Goal: Task Accomplishment & Management: Manage account settings

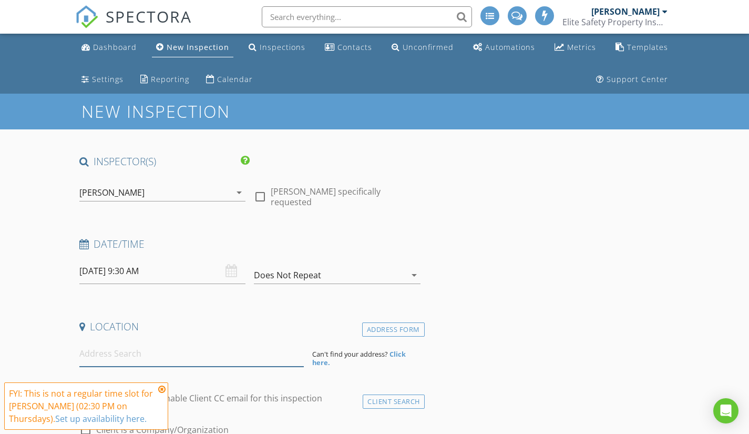
click at [129, 357] on input at bounding box center [191, 354] width 224 height 26
paste input "7295 Cascade Rd Painesville"
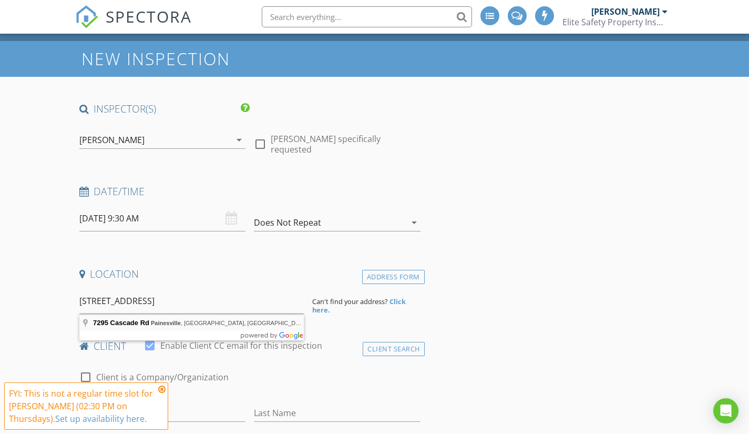
type input "7295 Cascade Rd, Painesville, OH, USA"
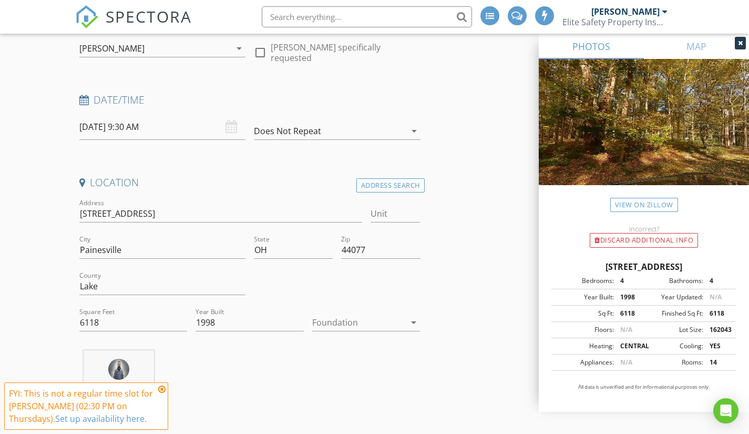
scroll to position [158, 0]
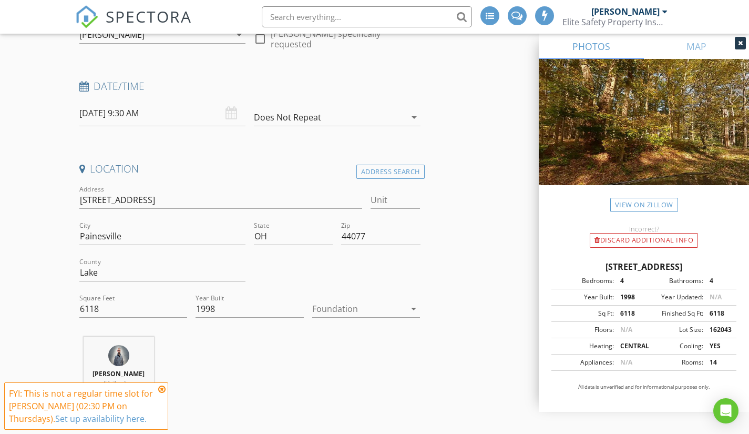
click at [162, 388] on icon at bounding box center [161, 389] width 7 height 8
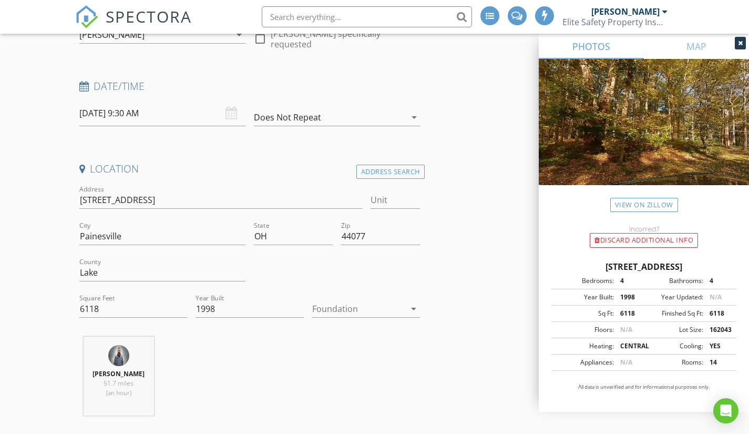
click at [351, 315] on div at bounding box center [359, 308] width 94 height 17
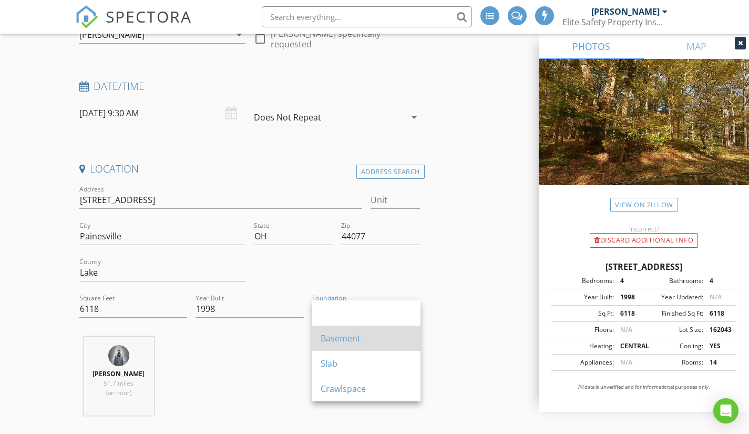
click at [357, 339] on div "Basement" at bounding box center [366, 338] width 91 height 13
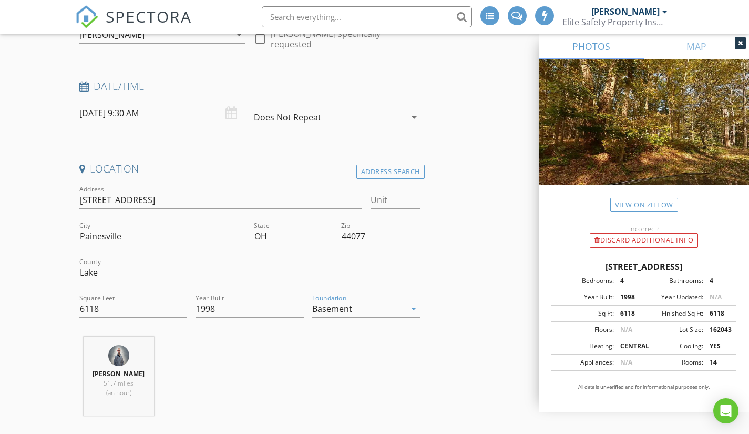
click at [361, 304] on div "Basement" at bounding box center [359, 308] width 94 height 17
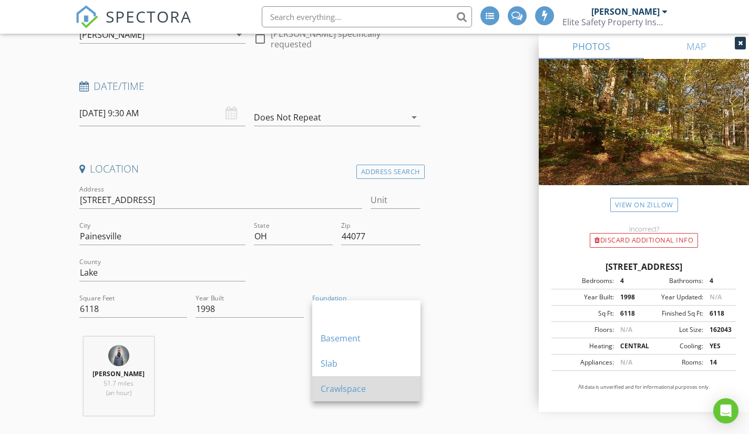
click at [357, 389] on div "Crawlspace" at bounding box center [366, 388] width 91 height 13
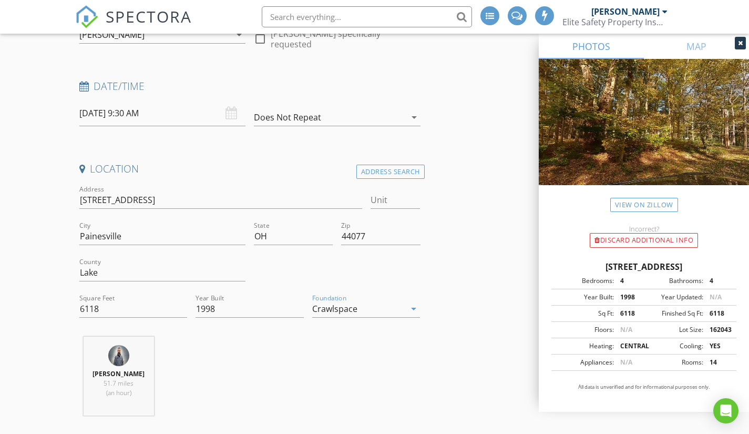
click at [382, 316] on div "Crawlspace" at bounding box center [359, 308] width 94 height 17
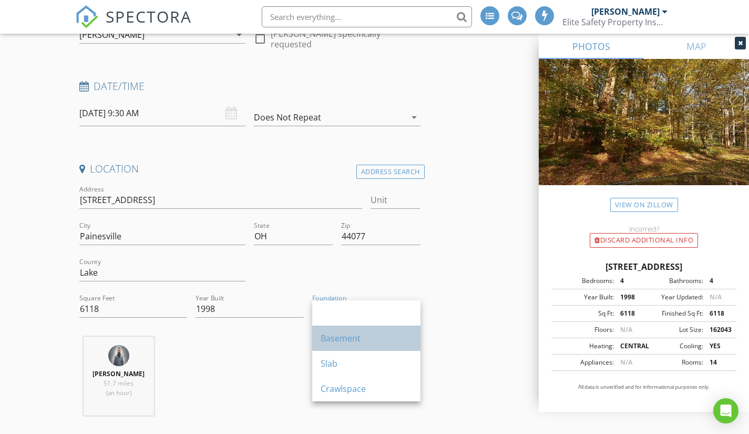
click at [371, 332] on div "Basement" at bounding box center [366, 338] width 91 height 13
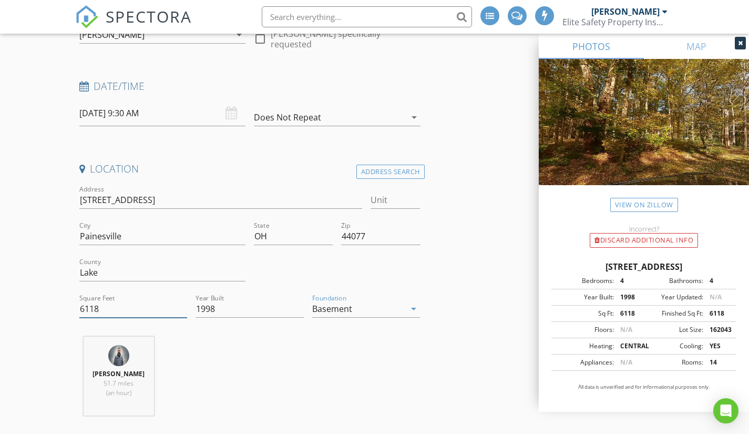
click at [108, 308] on input "6118" at bounding box center [133, 308] width 108 height 17
type input "6800"
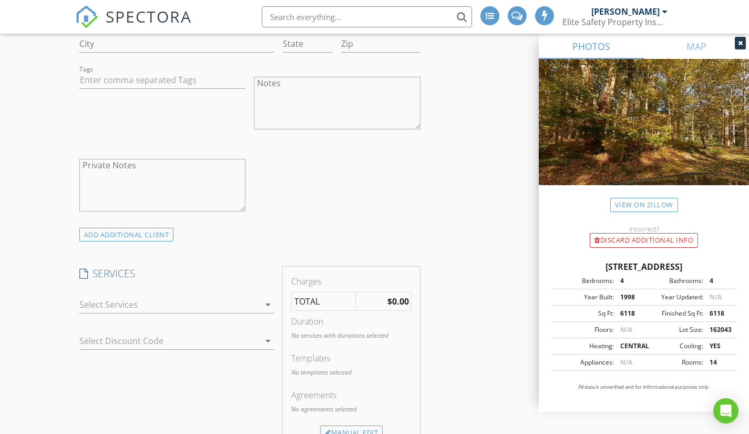
scroll to position [788, 0]
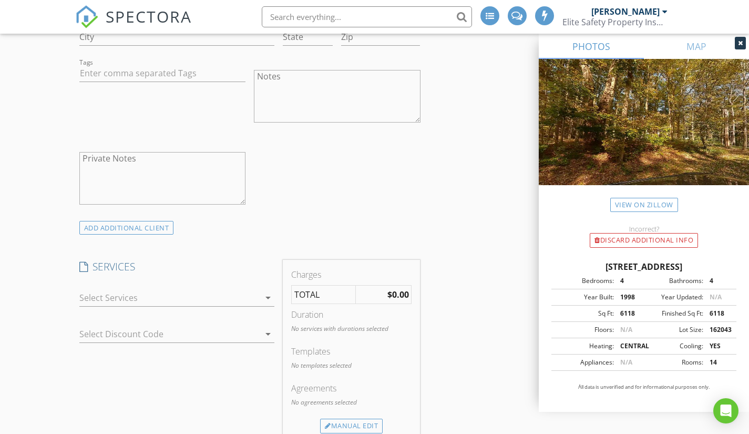
click at [179, 290] on div "check_box_outline_blank Residential Inspection General Home Inspection- This in…" at bounding box center [176, 300] width 195 height 34
click at [177, 294] on div at bounding box center [169, 297] width 181 height 17
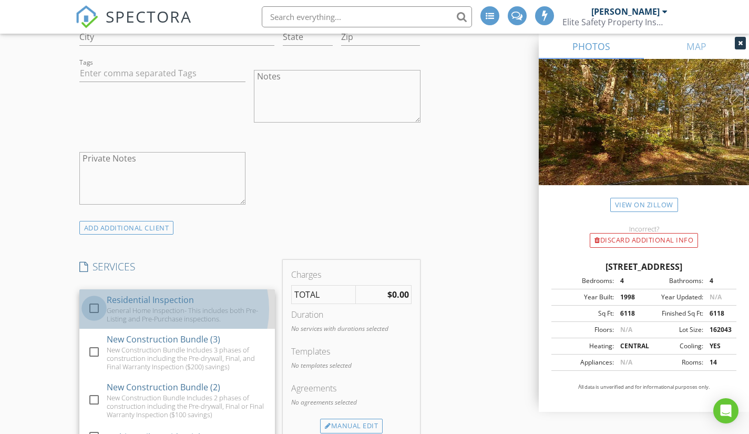
click at [98, 310] on div at bounding box center [94, 308] width 18 height 18
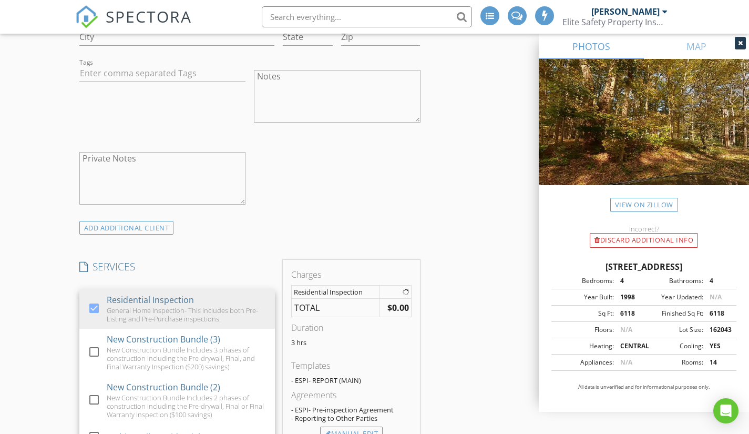
click at [55, 280] on div "New Inspection INSPECTOR(S) check_box Zach Lewis PRIMARY check_box_outline_blan…" at bounding box center [374, 422] width 749 height 2235
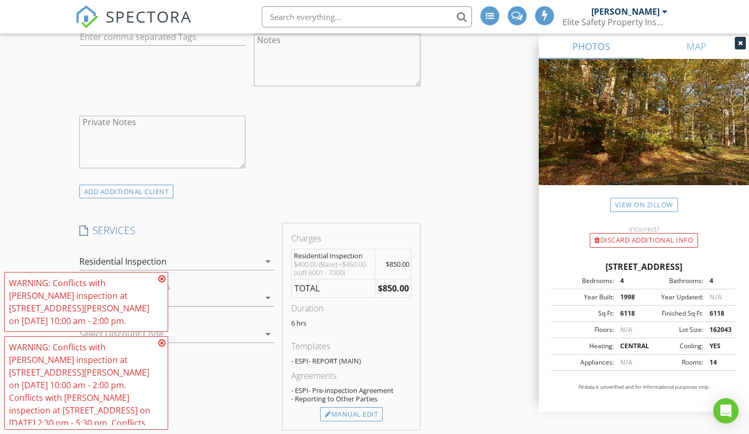
scroll to position [841, 0]
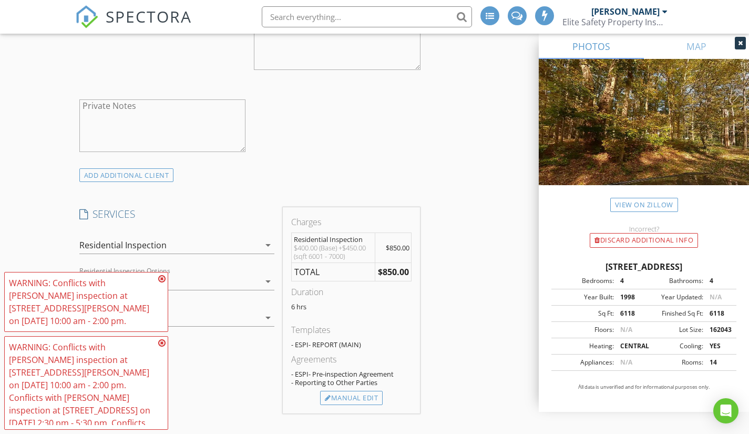
click at [164, 283] on icon at bounding box center [161, 278] width 7 height 8
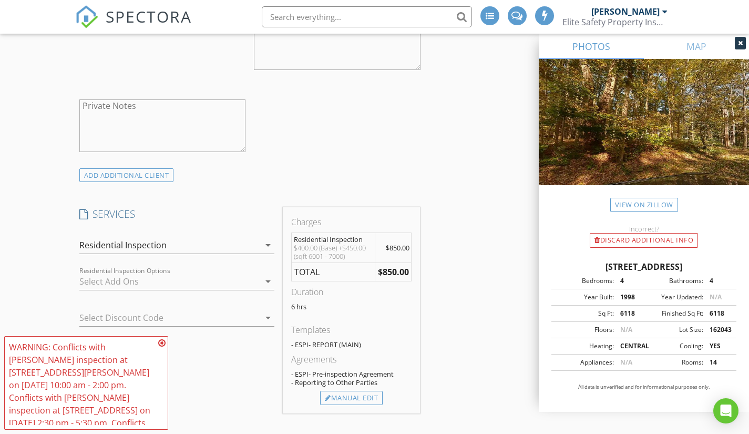
click at [163, 343] on icon at bounding box center [161, 342] width 7 height 8
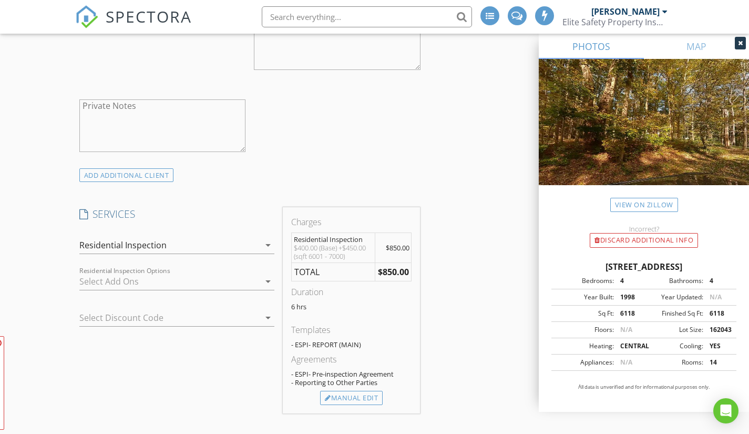
scroll to position [893, 0]
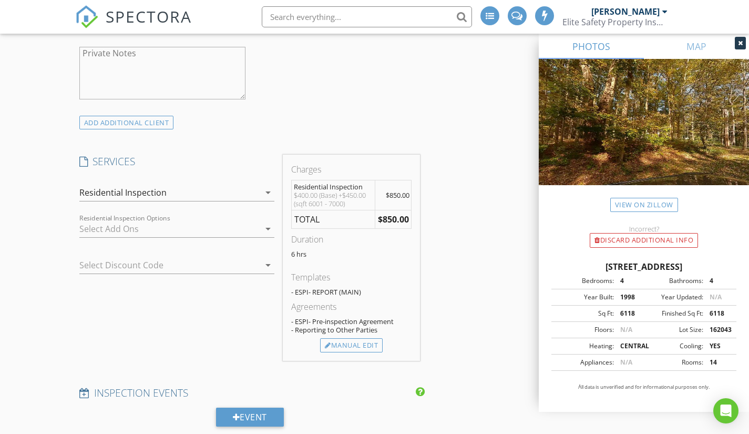
click at [211, 233] on div at bounding box center [169, 228] width 181 height 17
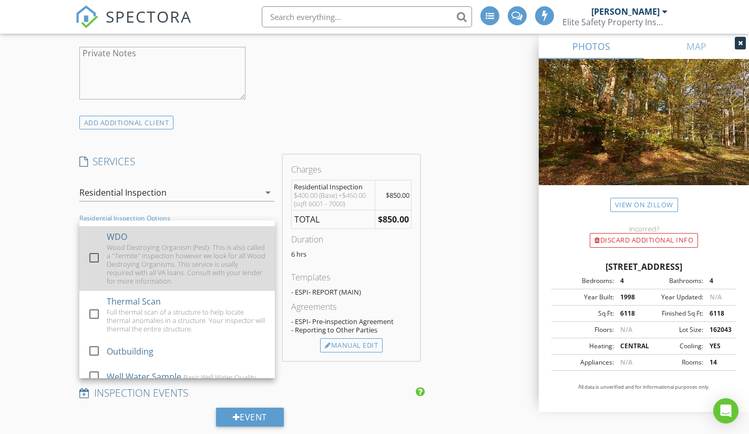
scroll to position [181, 0]
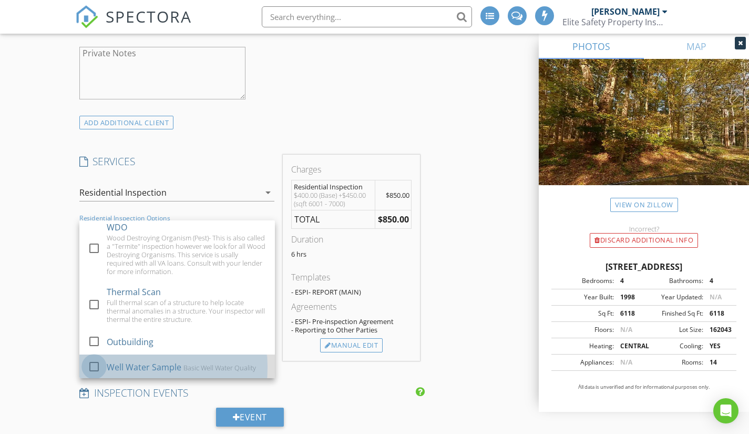
click at [92, 361] on div at bounding box center [94, 366] width 18 height 18
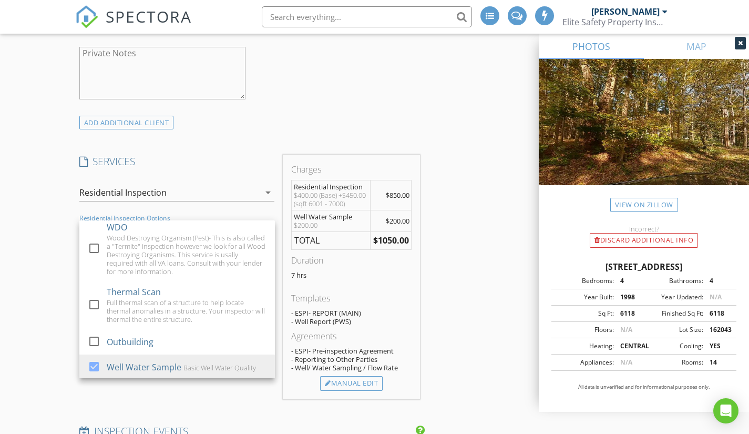
click at [56, 300] on div "New Inspection INSPECTOR(S) check_box Zach Lewis PRIMARY check_box_outline_blan…" at bounding box center [374, 345] width 749 height 2290
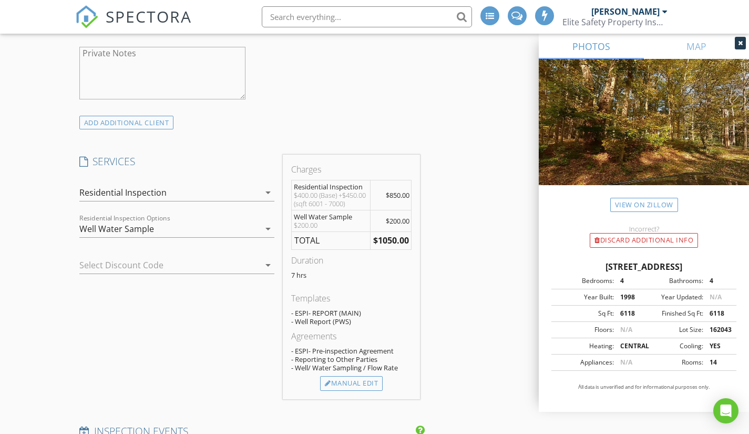
click at [209, 194] on div "Residential Inspection" at bounding box center [169, 192] width 181 height 17
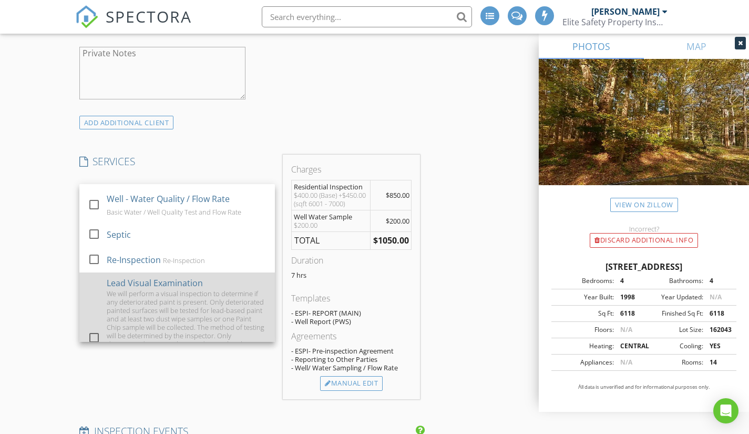
scroll to position [788, 0]
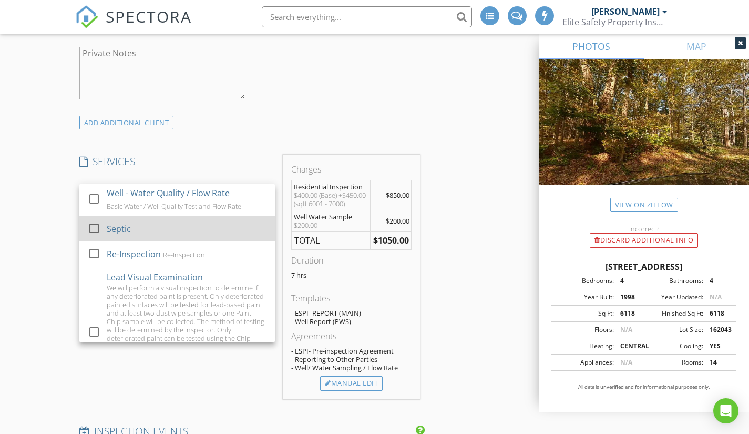
click at [95, 234] on div at bounding box center [94, 228] width 18 height 18
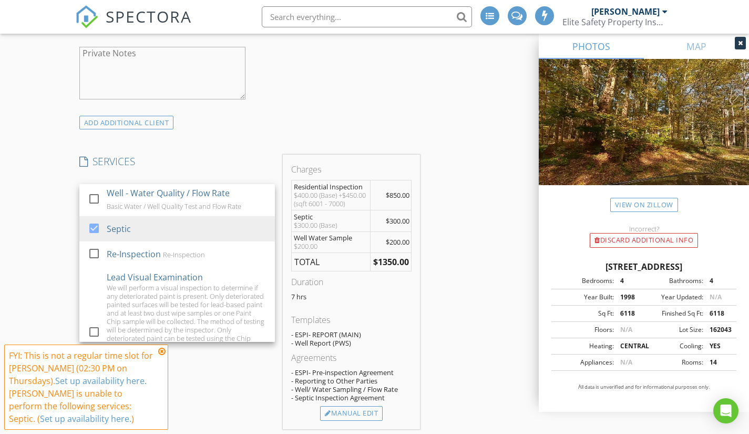
click at [63, 224] on div "New Inspection INSPECTOR(S) check_box Zach Lewis PRIMARY check_box_outline_blan…" at bounding box center [374, 360] width 749 height 2320
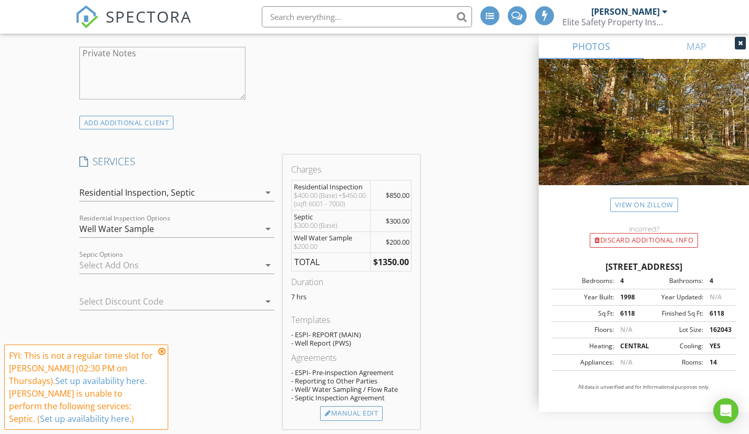
click at [161, 349] on icon at bounding box center [161, 351] width 7 height 8
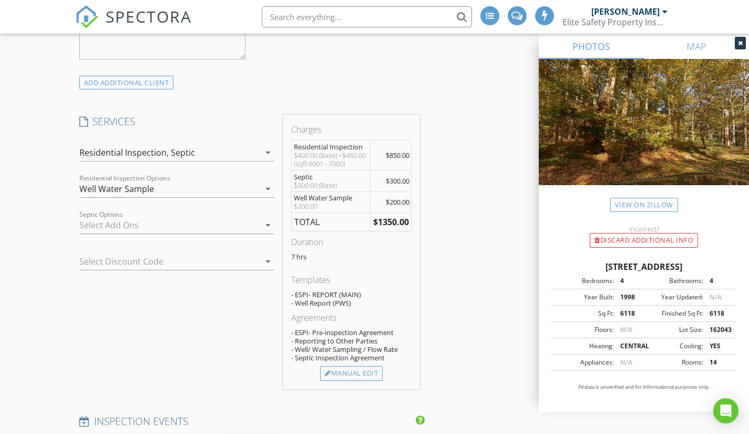
scroll to position [946, 0]
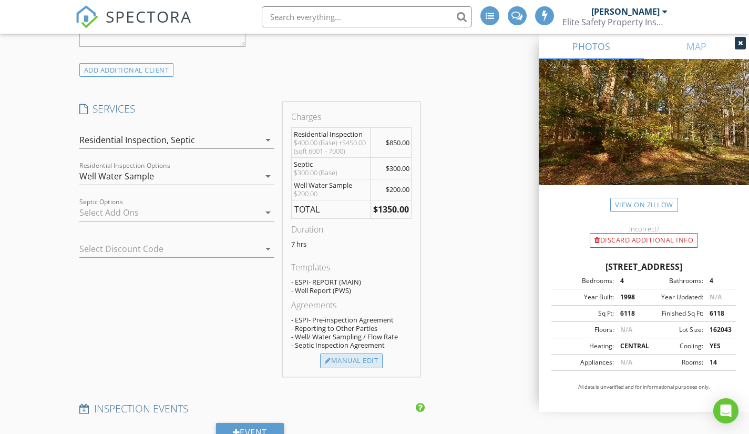
click at [344, 368] on div "Manual Edit" at bounding box center [351, 360] width 63 height 15
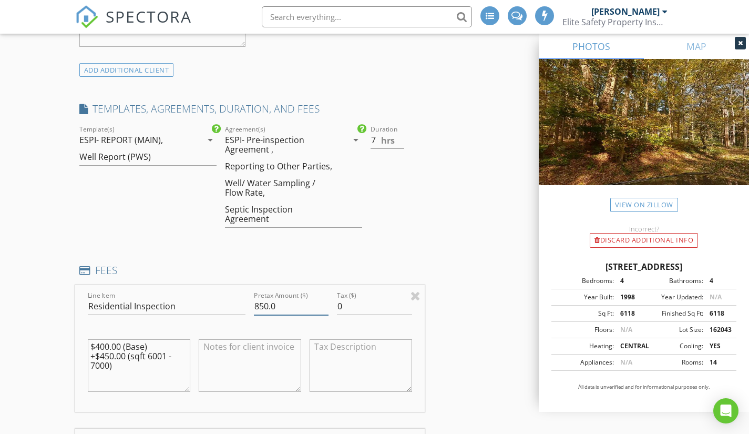
click at [260, 306] on input "850.0" at bounding box center [291, 305] width 75 height 17
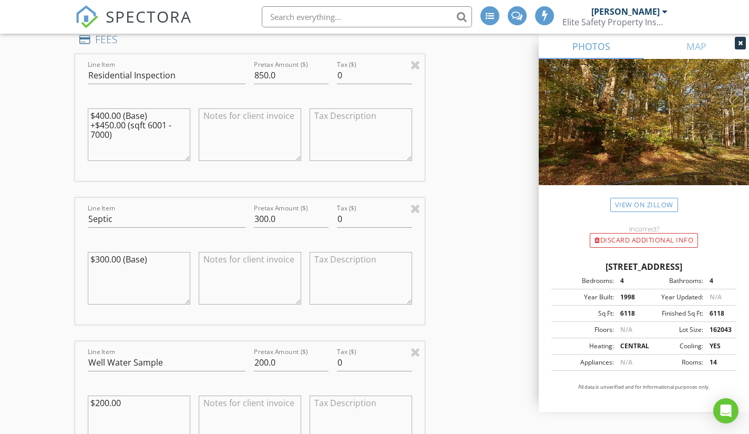
scroll to position [1156, 0]
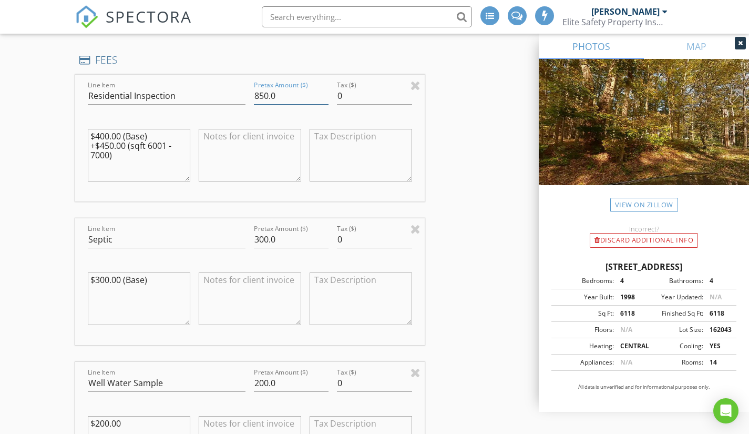
click at [269, 94] on input "850.0" at bounding box center [291, 95] width 75 height 17
type input "925.0"
click at [455, 192] on div "INSPECTOR(S) check_box Zach Lewis PRIMARY check_box_outline_blank Tom Jeschenig…" at bounding box center [374, 309] width 599 height 2622
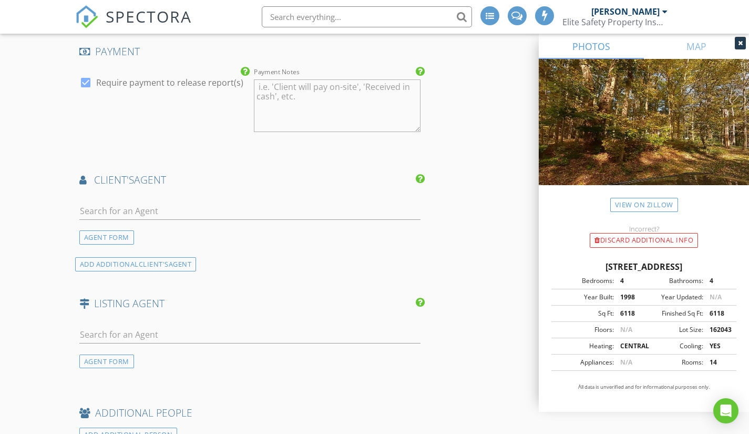
scroll to position [1787, 0]
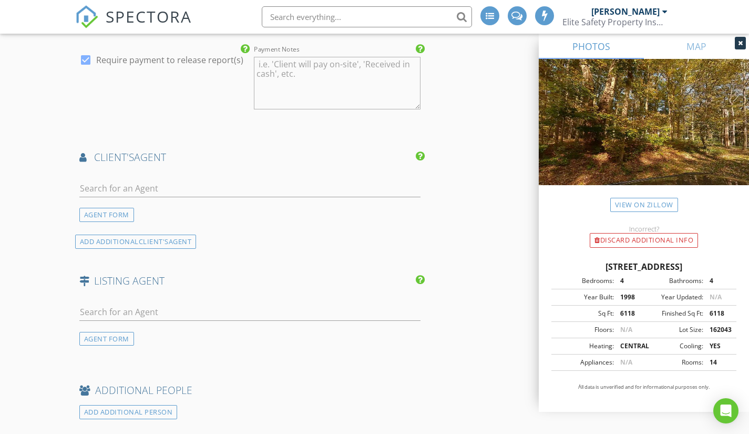
click at [143, 176] on div at bounding box center [249, 190] width 341 height 34
click at [140, 185] on input "text" at bounding box center [249, 188] width 341 height 17
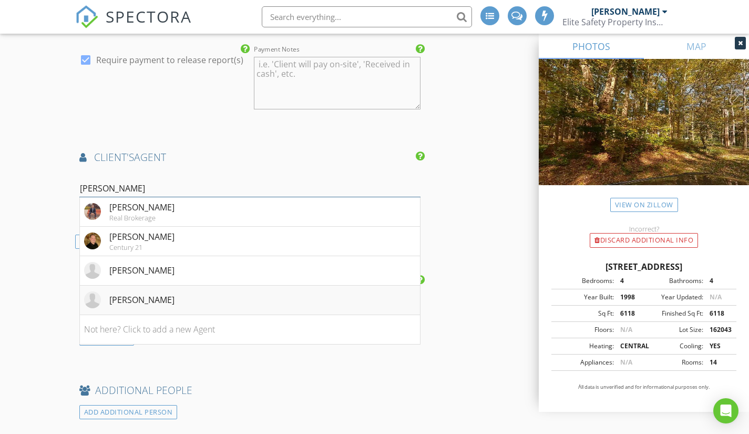
type input "joe"
click at [177, 300] on li "[PERSON_NAME]" at bounding box center [250, 299] width 340 height 29
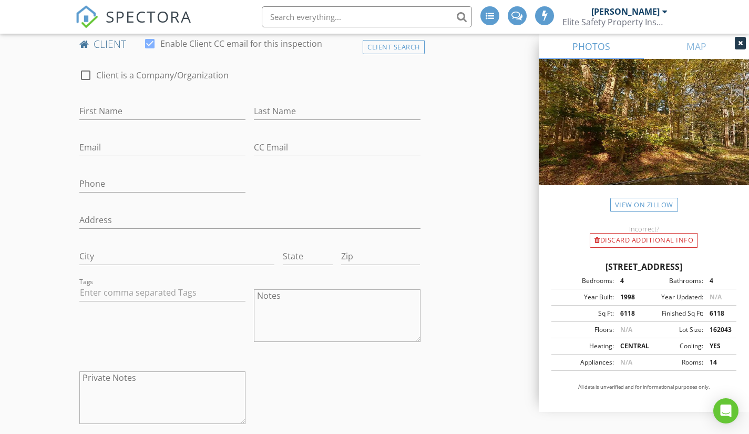
scroll to position [473, 0]
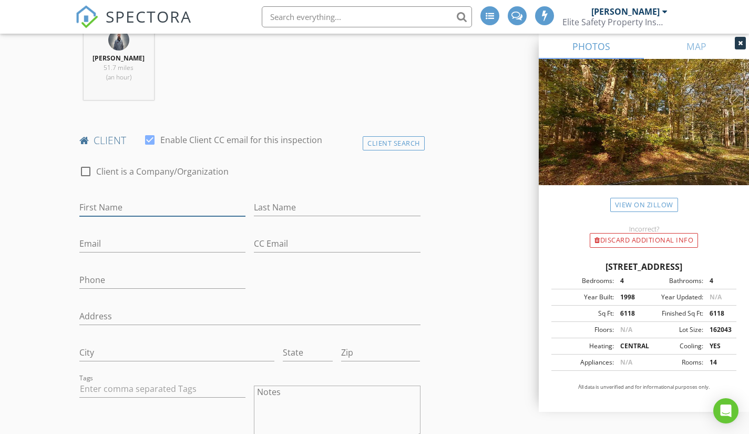
click at [164, 207] on input "First Name" at bounding box center [162, 207] width 167 height 17
type input "[PERSON_NAME]"
paste input "[EMAIL_ADDRESS][DOMAIN_NAME]"
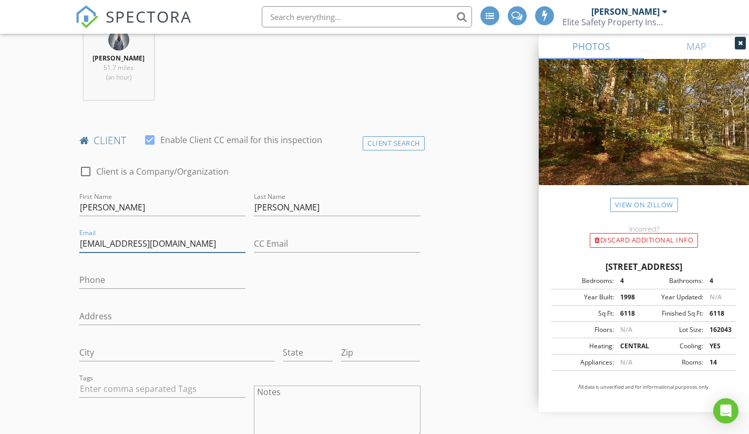
type input "[EMAIL_ADDRESS][DOMAIN_NAME]"
click at [128, 278] on input "Phone" at bounding box center [162, 279] width 167 height 17
paste input "440-668-3284"
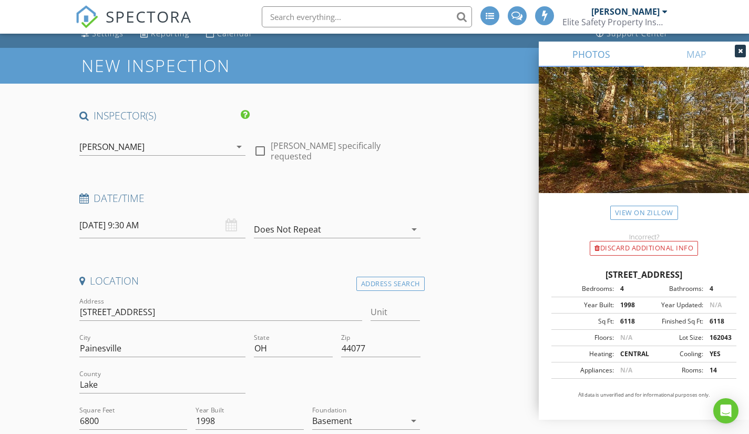
scroll to position [53, 0]
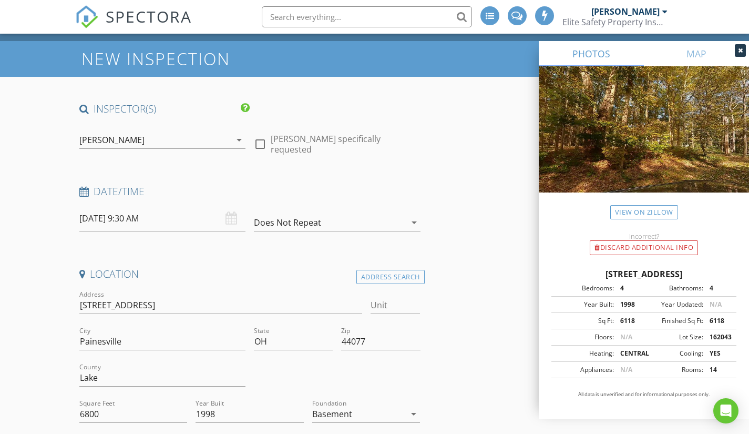
type input "440-668-3284"
click at [181, 221] on input "08/28/2025 9:30 AM" at bounding box center [162, 218] width 167 height 26
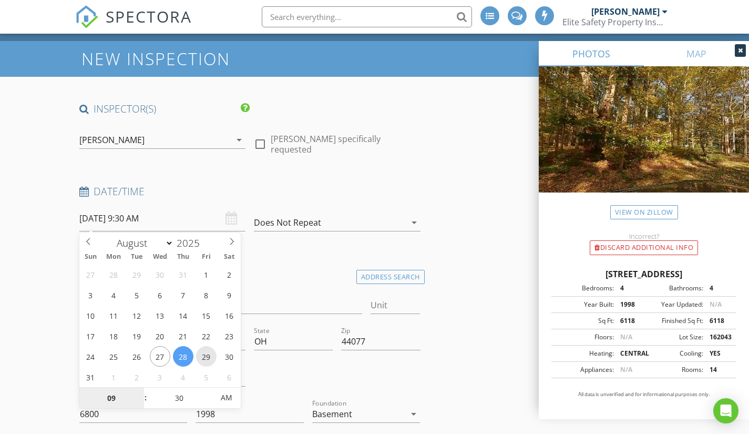
type input "08/29/2025 9:30 AM"
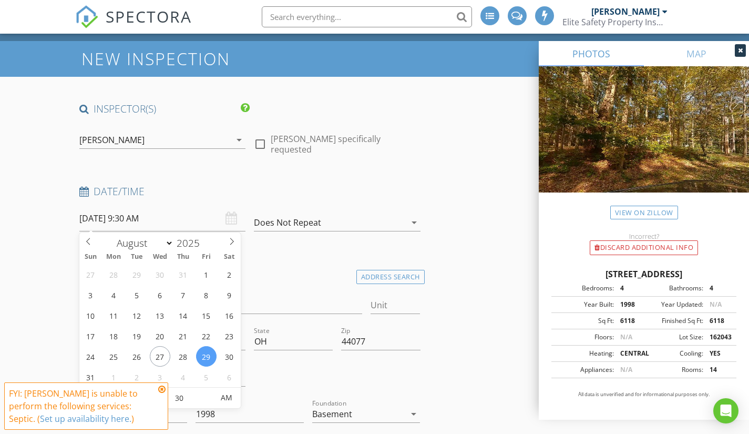
click at [162, 387] on icon at bounding box center [161, 389] width 7 height 8
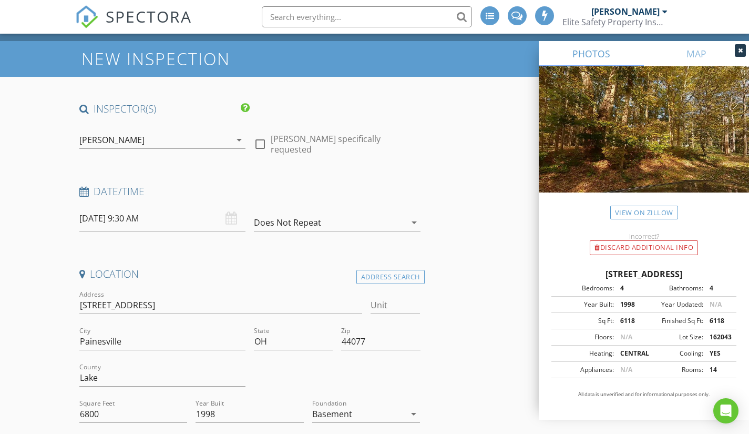
click at [197, 133] on div "[PERSON_NAME]" at bounding box center [155, 139] width 152 height 17
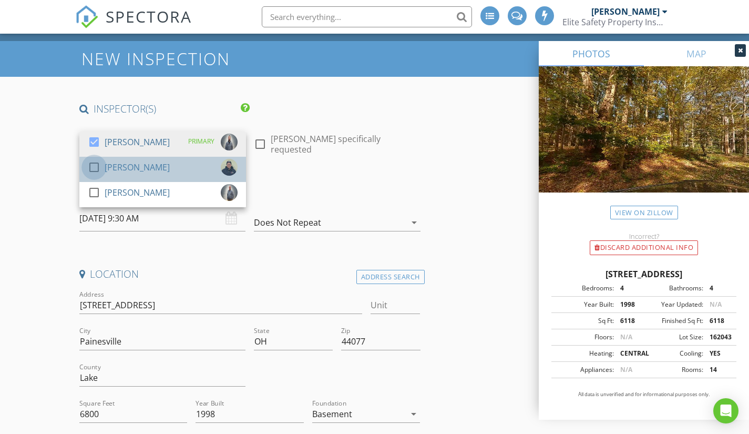
drag, startPoint x: 99, startPoint y: 165, endPoint x: 93, endPoint y: 172, distance: 8.9
click at [99, 165] on div at bounding box center [94, 167] width 18 height 18
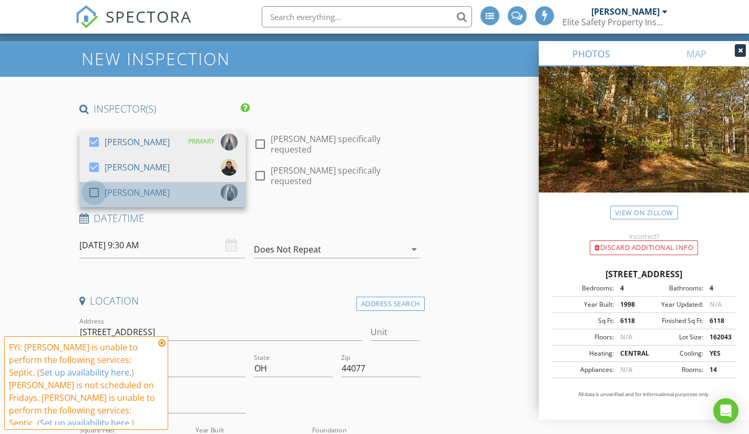
click at [91, 192] on div at bounding box center [94, 192] width 18 height 18
type input "7"
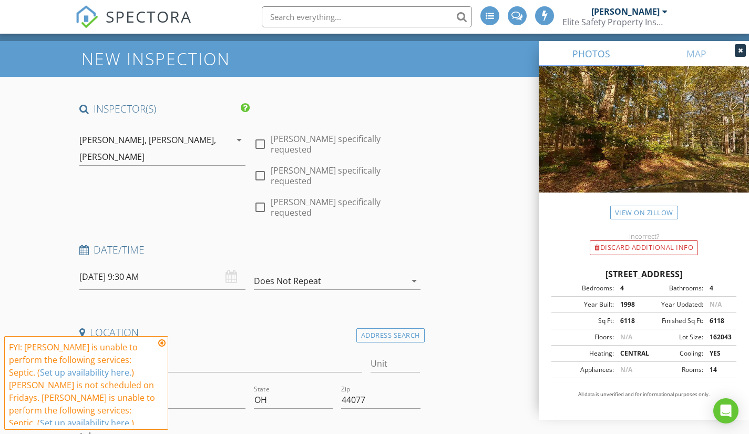
click at [163, 341] on icon at bounding box center [161, 342] width 7 height 8
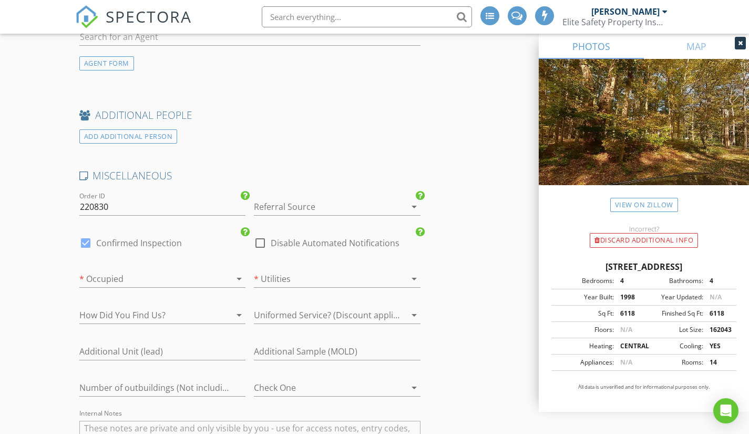
scroll to position [2338, 0]
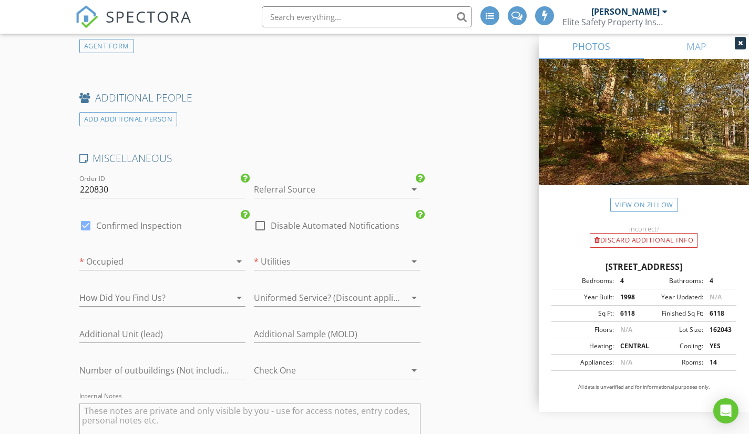
click at [85, 217] on div at bounding box center [86, 226] width 18 height 18
checkbox input "false"
checkbox input "true"
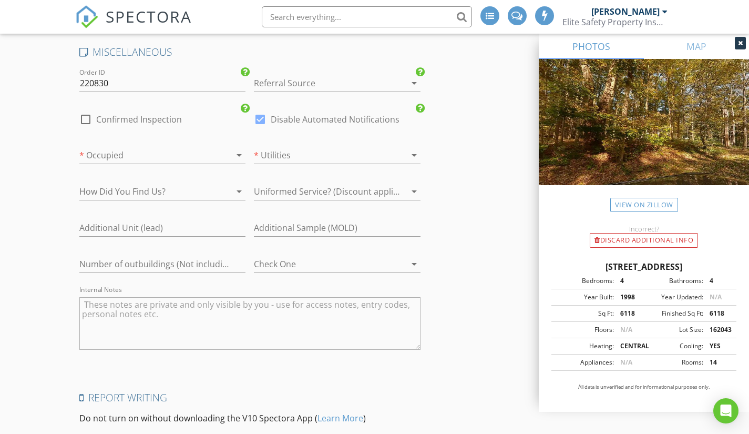
scroll to position [2600, 0]
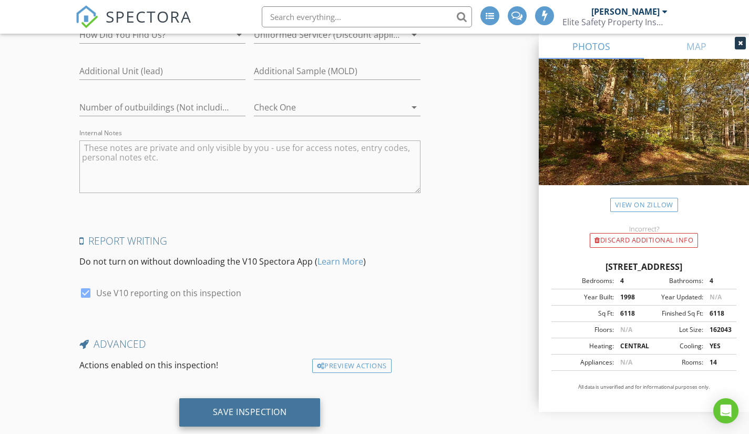
click at [243, 398] on div "Save Inspection" at bounding box center [249, 412] width 141 height 28
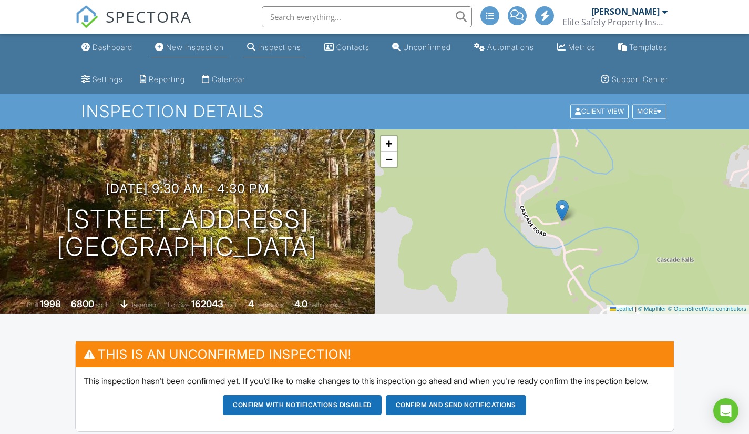
click at [184, 47] on div "New Inspection" at bounding box center [195, 47] width 58 height 9
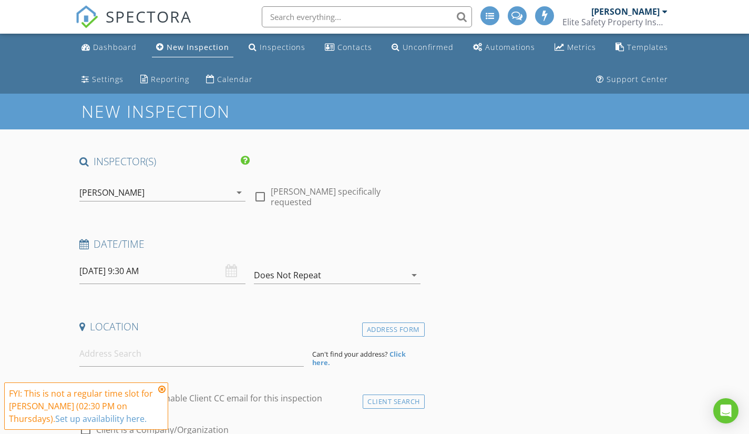
click at [130, 194] on div "[PERSON_NAME]" at bounding box center [155, 192] width 152 height 17
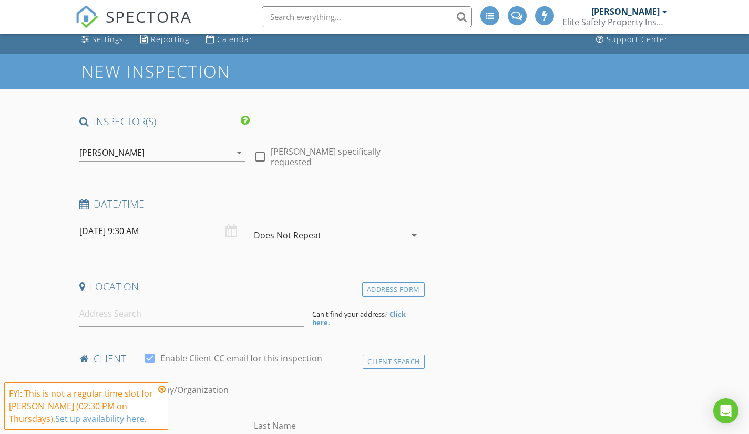
scroll to position [53, 0]
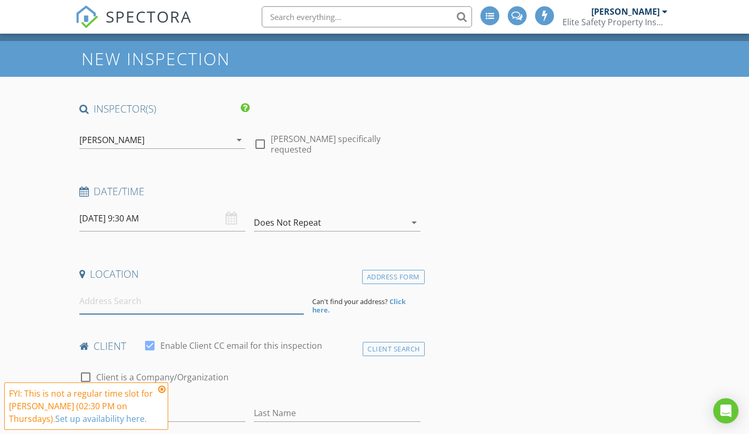
paste input "https://www.google.com/maps/search/200+N+Main+St,+Hudson,+OH,+44236?entry=gmail…"
type input "https://www.google.com/maps/search/200+N+Main+St,+Hudson,+OH,+44236?entry=gmail…"
click at [171, 298] on input "https://www.google.com/maps/search/200+N+Main+St,+Hudson,+OH,+44236?entry=gmail…" at bounding box center [191, 301] width 224 height 26
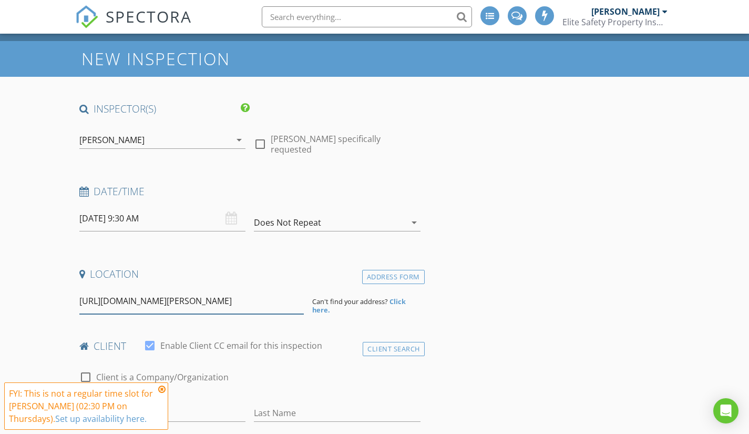
click at [171, 298] on input "https://www.google.com/maps/search/200+N+Main+St,+Hudson,+OH,+44236?entry=gmail…" at bounding box center [191, 301] width 224 height 26
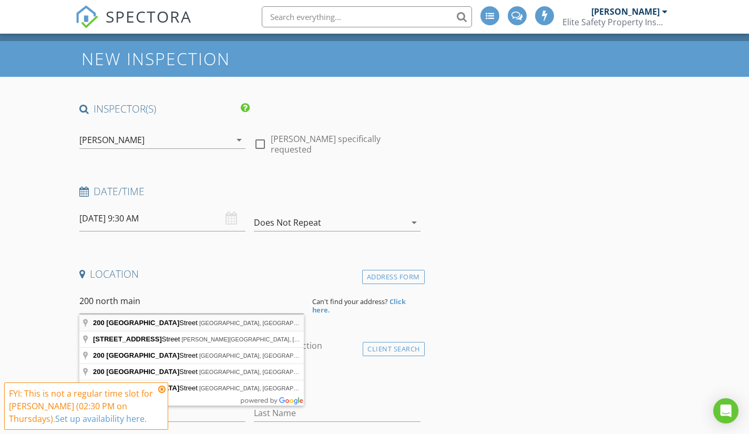
type input "200 North Main Street, Hudson, OH, USA"
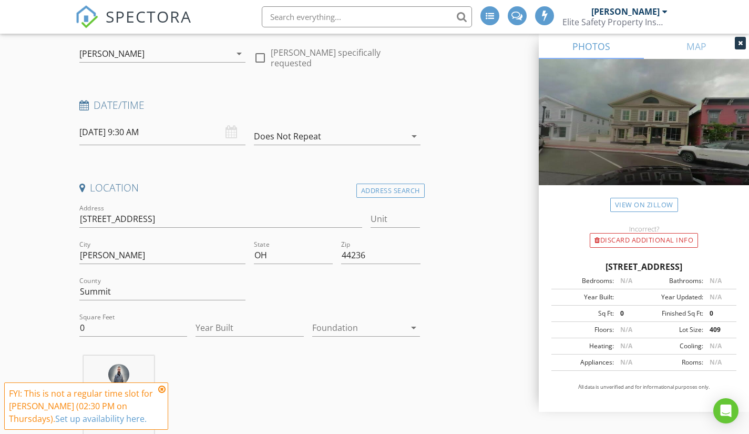
scroll to position [158, 0]
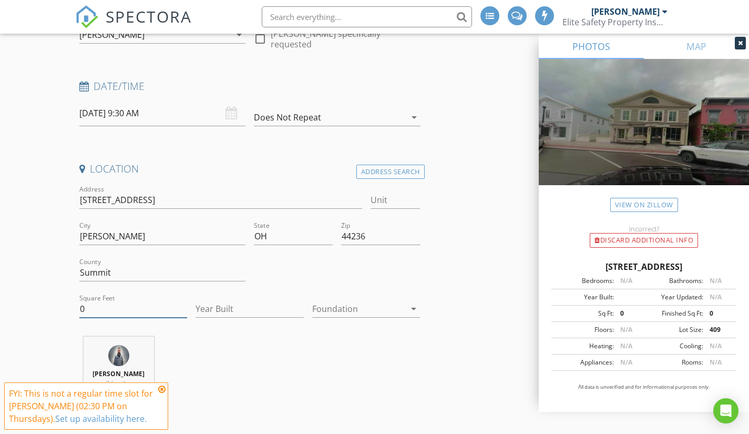
click at [129, 310] on input "0" at bounding box center [133, 308] width 108 height 17
type input "4704"
click at [218, 312] on input "Year Built" at bounding box center [249, 308] width 108 height 17
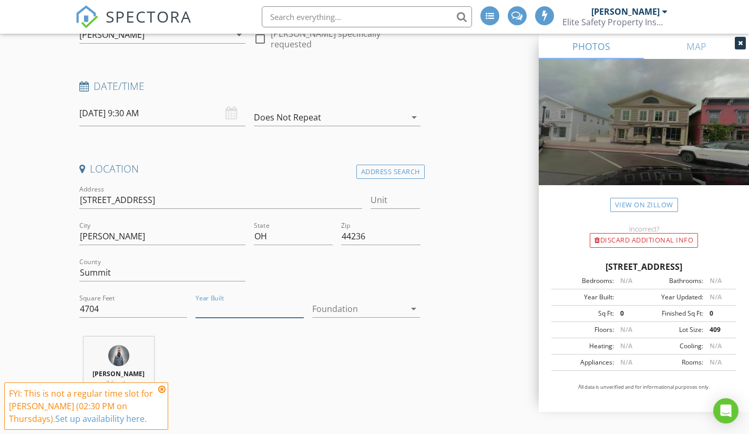
click at [238, 310] on input "Year Built" at bounding box center [249, 308] width 108 height 17
type input "1914"
click at [383, 334] on div "Location Address Search Address 200 N Main St Unit City Hudson State OH Zip 442…" at bounding box center [249, 293] width 349 height 262
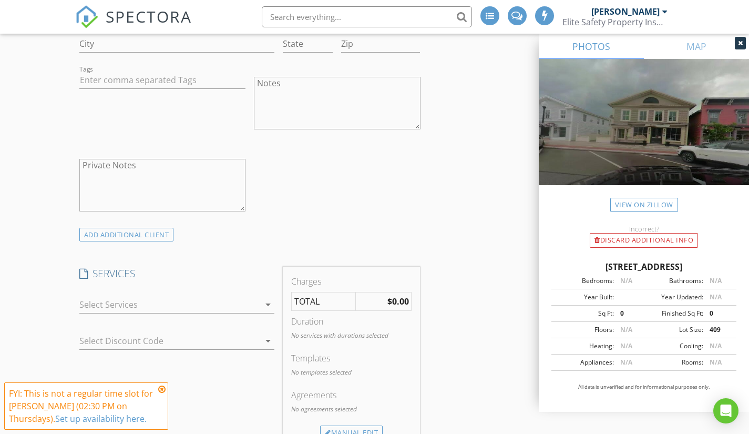
scroll to position [788, 0]
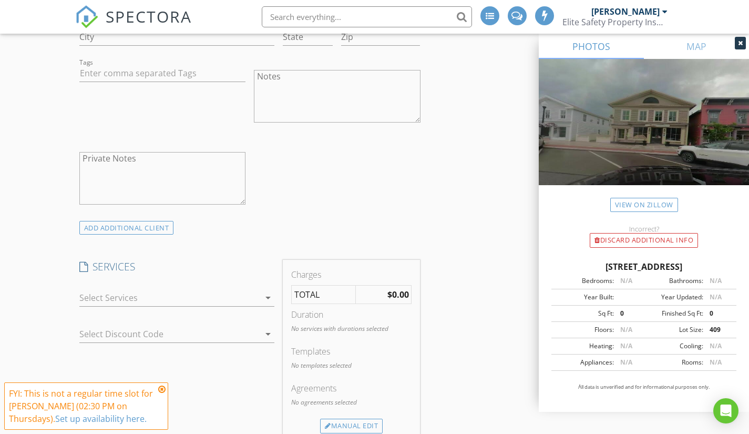
click at [201, 298] on div at bounding box center [169, 297] width 181 height 17
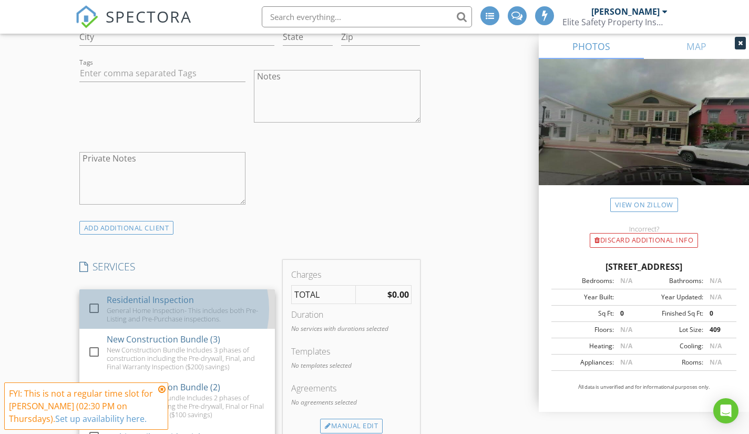
click at [181, 310] on div "General Home Inspection- This includes both Pre-Listing and Pre-Purchase inspec…" at bounding box center [187, 314] width 160 height 17
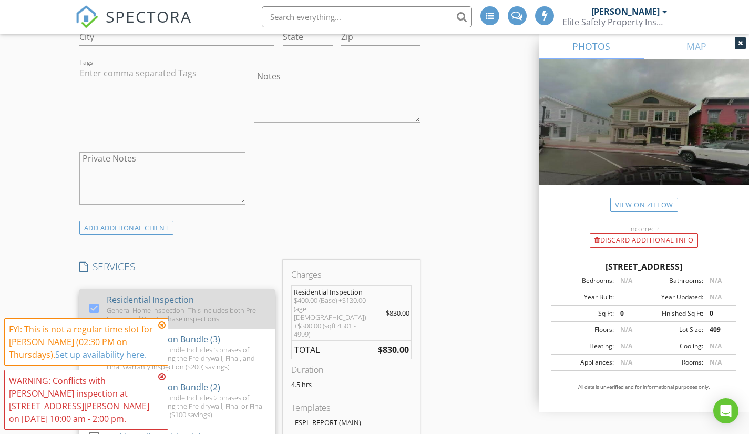
click at [181, 310] on div "General Home Inspection- This includes both Pre-Listing and Pre-Purchase inspec…" at bounding box center [187, 314] width 160 height 17
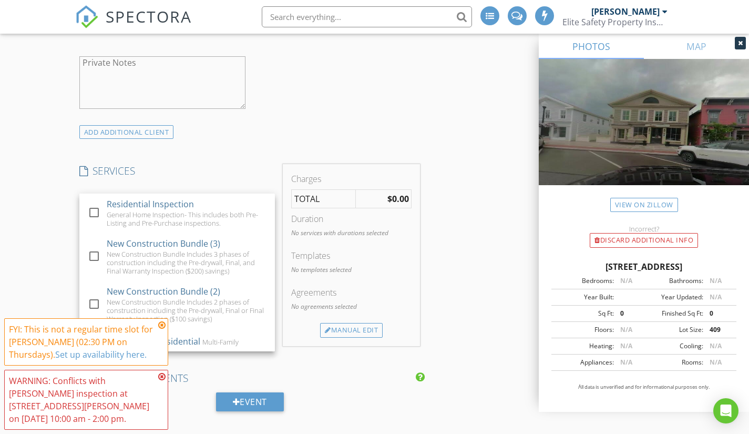
scroll to position [893, 0]
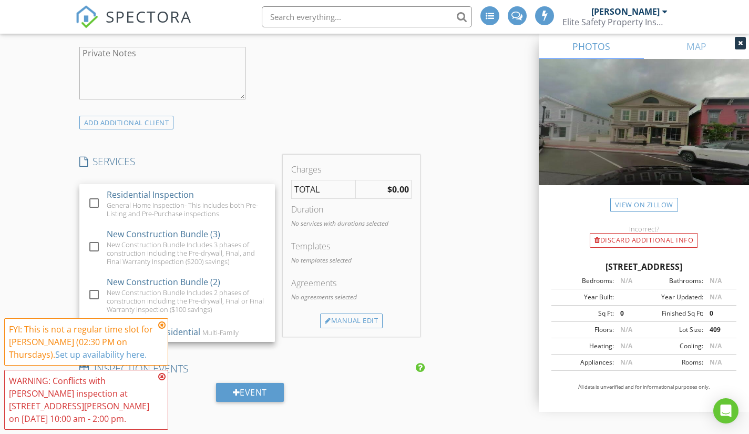
click at [162, 329] on icon at bounding box center [161, 325] width 7 height 8
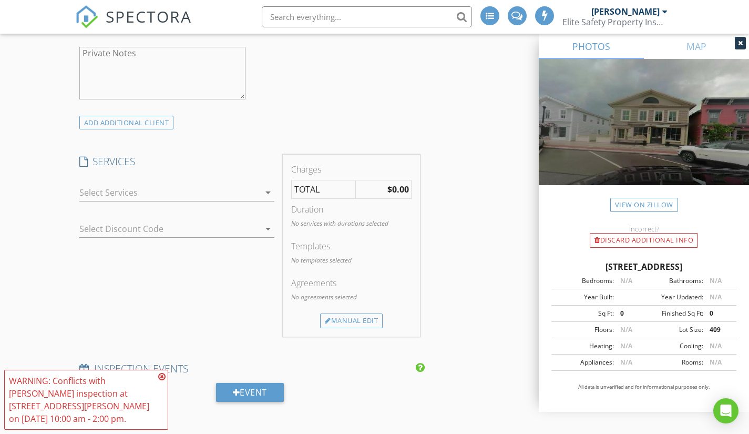
drag, startPoint x: 163, startPoint y: 387, endPoint x: 187, endPoint y: 328, distance: 63.7
click at [164, 380] on icon at bounding box center [161, 376] width 7 height 8
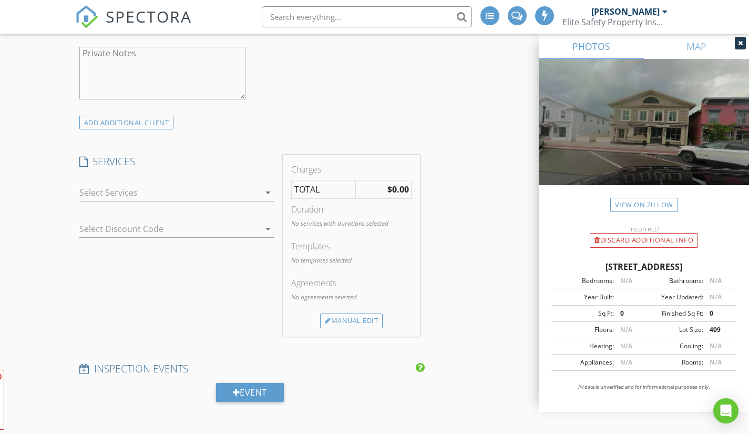
click at [210, 197] on div at bounding box center [169, 192] width 181 height 17
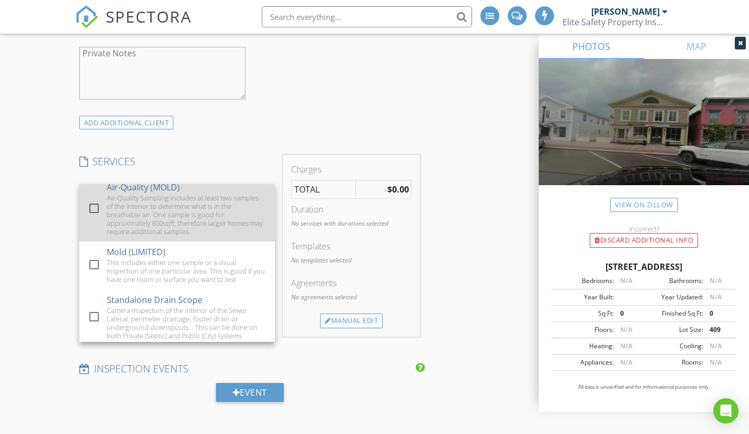
scroll to position [263, 0]
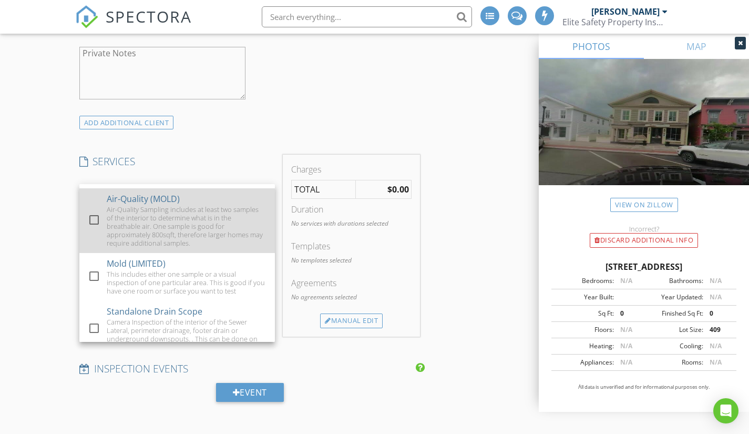
click at [91, 227] on div at bounding box center [94, 220] width 18 height 18
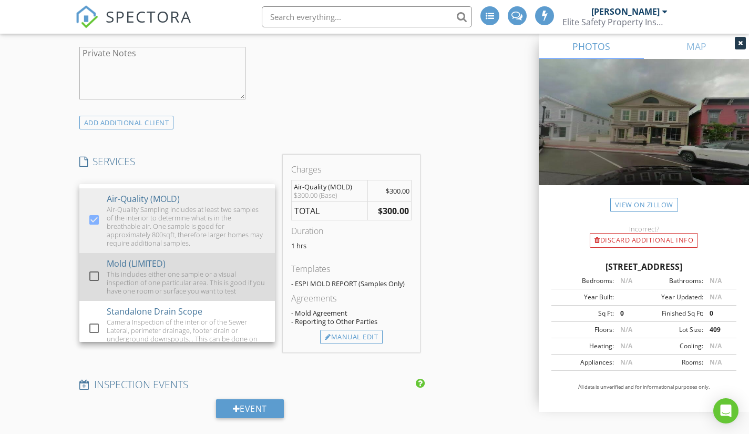
click at [107, 279] on div "This includes either one sample or a visual inspection of one particular area. …" at bounding box center [187, 282] width 160 height 25
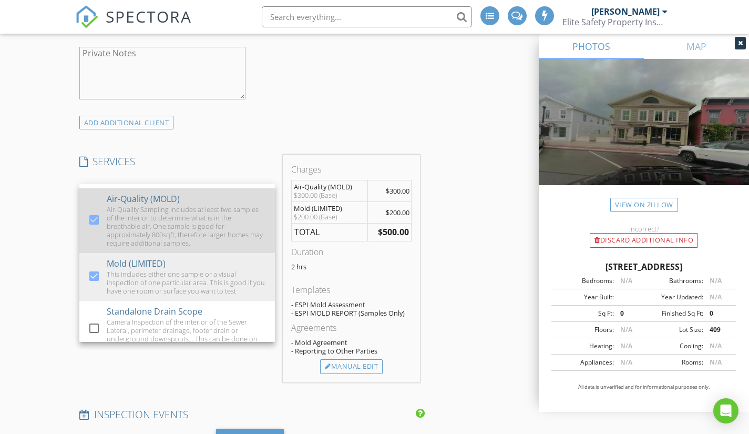
click at [109, 228] on div "Air-Quality Sampling includes at least two samples of the interior to determine…" at bounding box center [187, 226] width 160 height 42
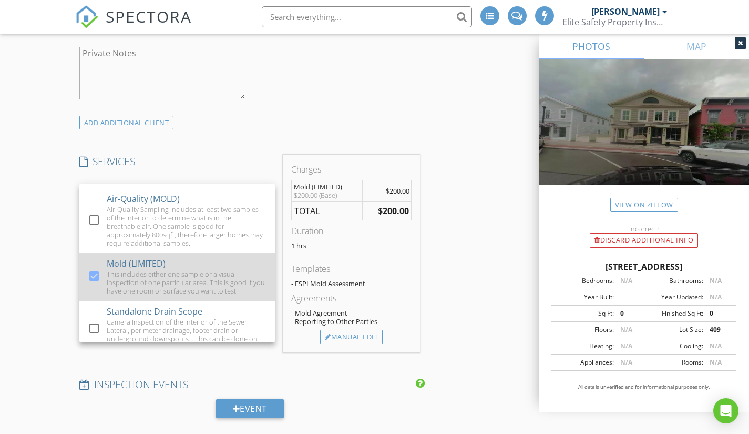
click at [95, 289] on div at bounding box center [96, 285] width 17 height 6
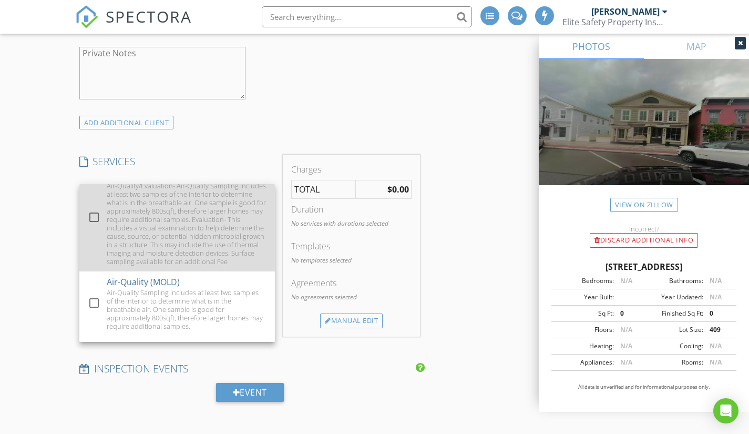
scroll to position [158, 0]
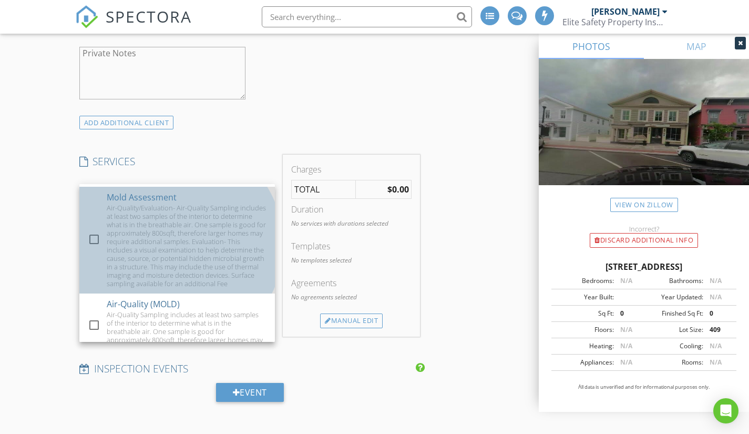
click at [115, 263] on div "Air-Quality/Evaluation- Air-Quality Sampling includes at least two samples of t…" at bounding box center [187, 245] width 160 height 84
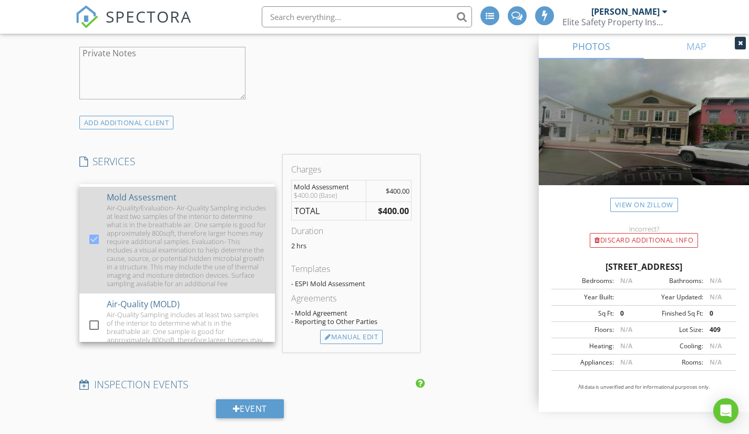
click at [92, 246] on div at bounding box center [94, 239] width 18 height 18
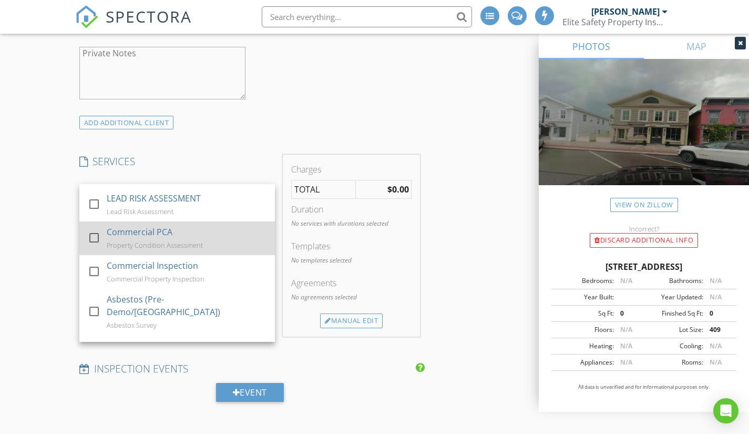
scroll to position [1175, 0]
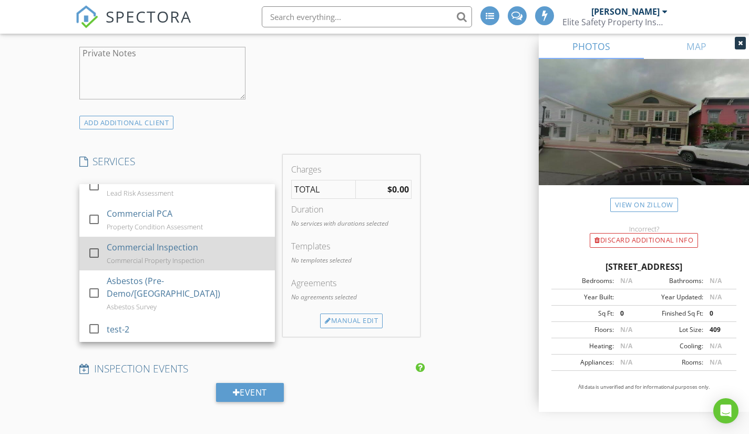
click at [90, 262] on div at bounding box center [94, 253] width 18 height 18
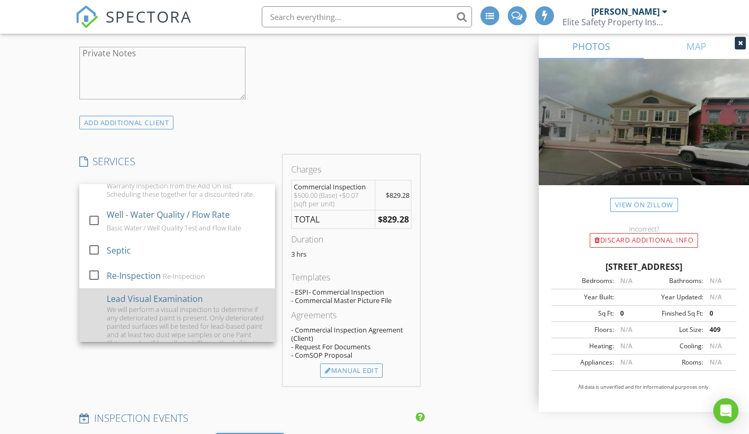
scroll to position [544, 0]
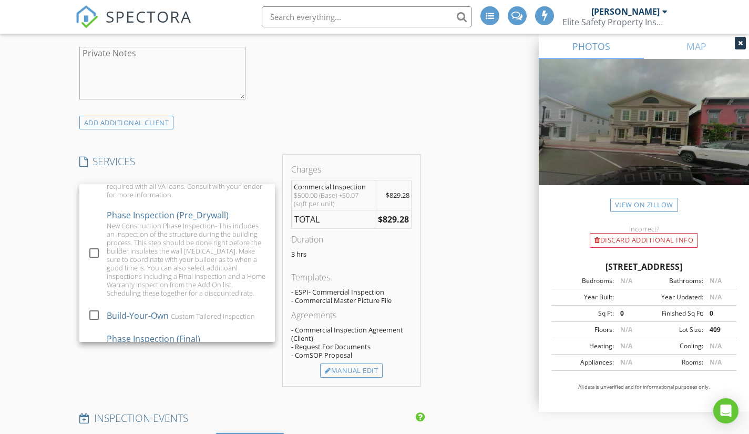
click at [328, 142] on div "INSPECTOR(S) check_box Zach Lewis PRIMARY check_box_outline_blank Tom Jeschenig…" at bounding box center [249, 325] width 349 height 2129
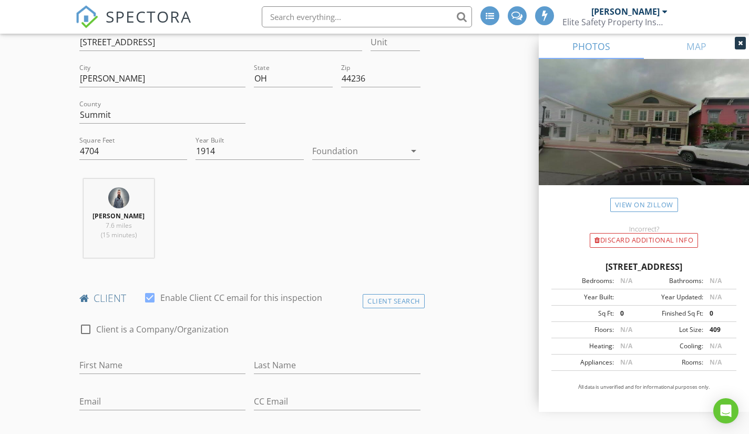
scroll to position [158, 0]
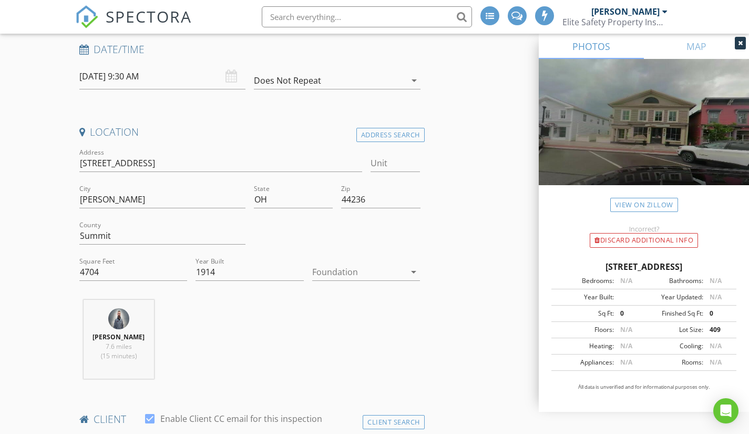
scroll to position [263, 0]
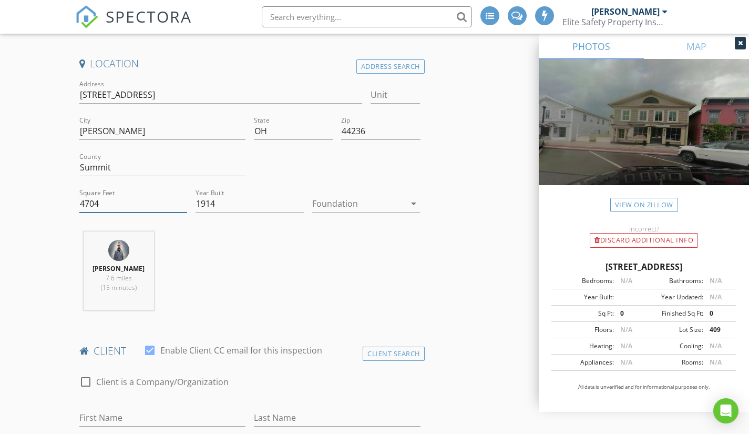
click at [121, 207] on input "4704" at bounding box center [133, 203] width 108 height 17
click at [386, 199] on div at bounding box center [359, 203] width 94 height 17
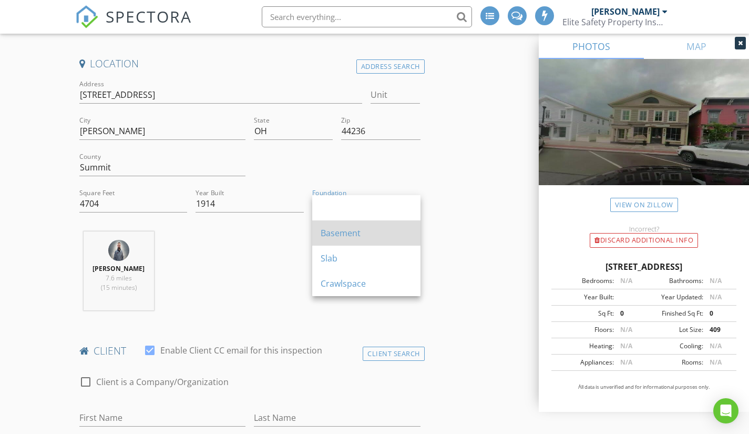
click at [363, 228] on div "Basement" at bounding box center [366, 233] width 91 height 13
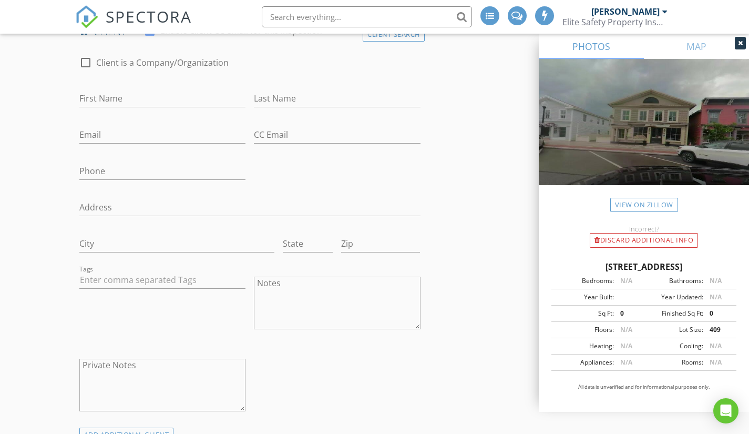
scroll to position [841, 0]
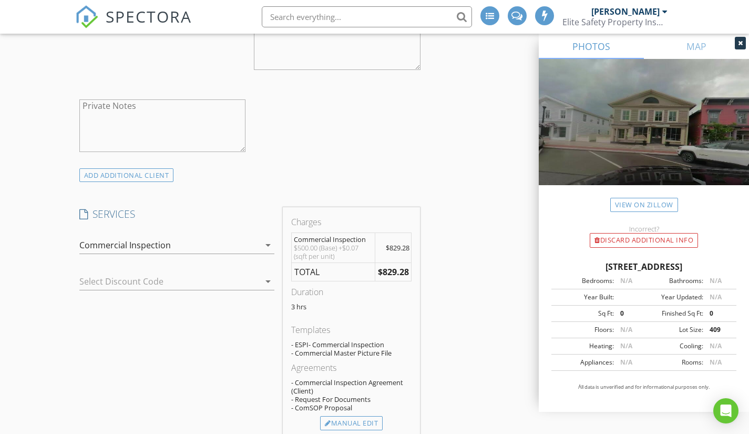
click at [193, 242] on div "Commercial Inspection" at bounding box center [169, 244] width 181 height 17
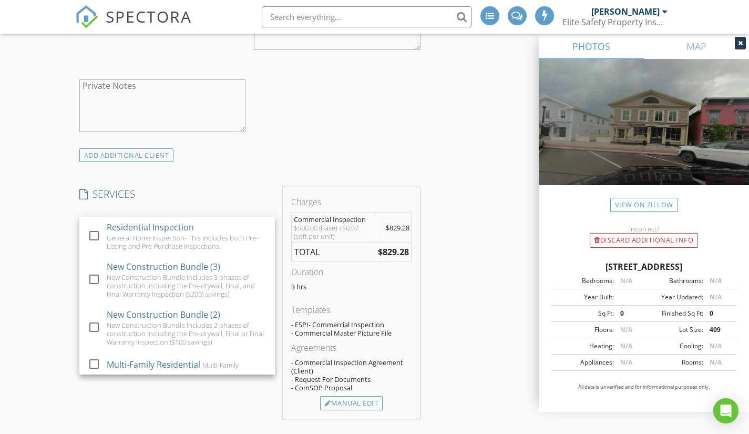
scroll to position [946, 0]
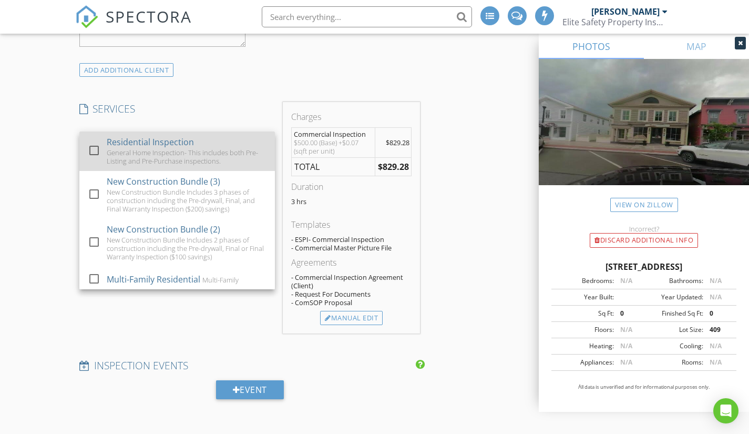
click at [95, 149] on div at bounding box center [94, 150] width 18 height 18
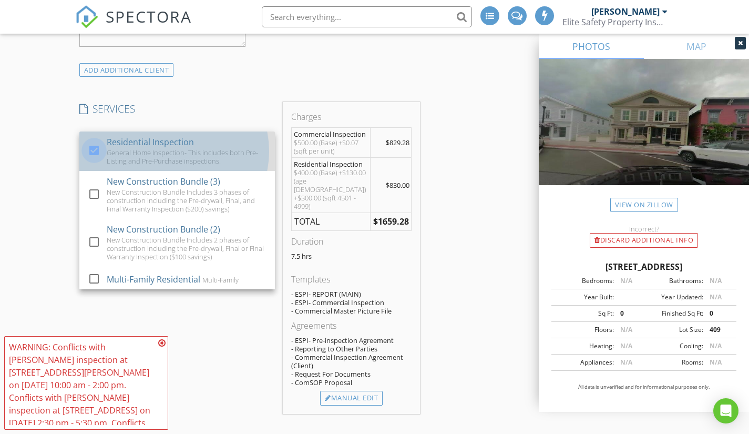
click at [93, 151] on div at bounding box center [94, 150] width 18 height 18
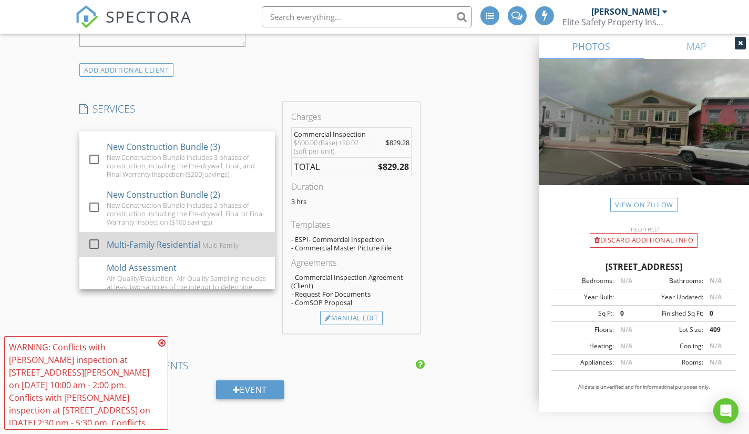
scroll to position [53, 0]
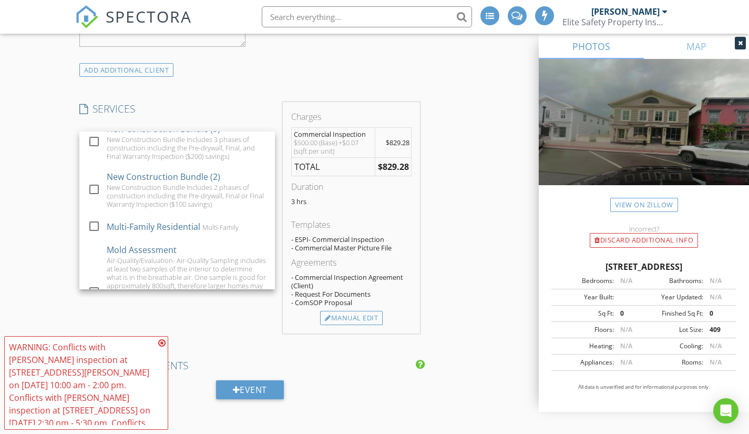
click at [54, 189] on div "New Inspection INSPECTOR(S) check_box Zach Lewis PRIMARY check_box_outline_blan…" at bounding box center [374, 286] width 749 height 2277
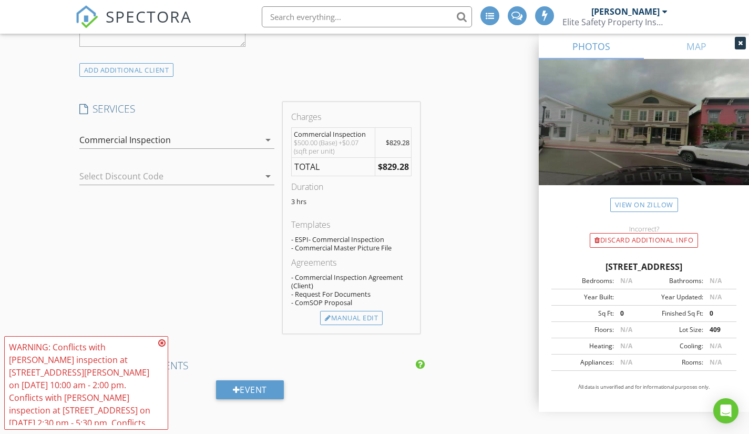
click at [118, 172] on div at bounding box center [162, 176] width 166 height 17
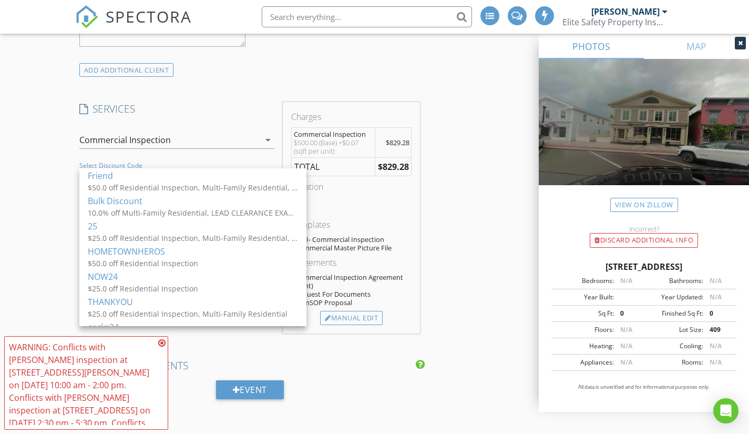
click at [57, 169] on div "New Inspection INSPECTOR(S) check_box Zach Lewis PRIMARY check_box_outline_blan…" at bounding box center [374, 286] width 749 height 2277
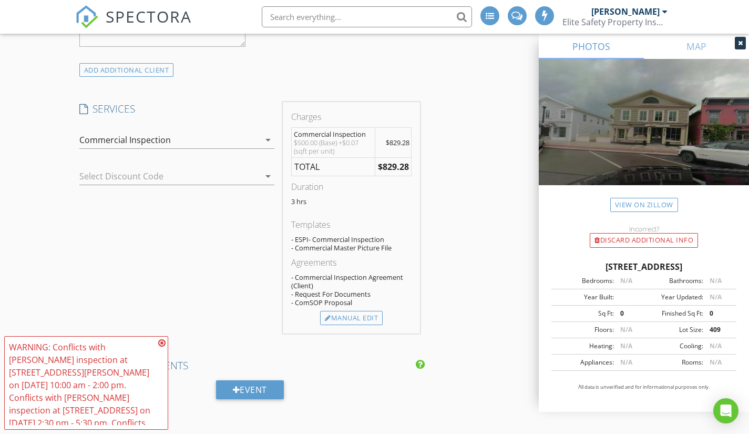
click at [121, 138] on div "Commercial Inspection" at bounding box center [124, 139] width 91 height 9
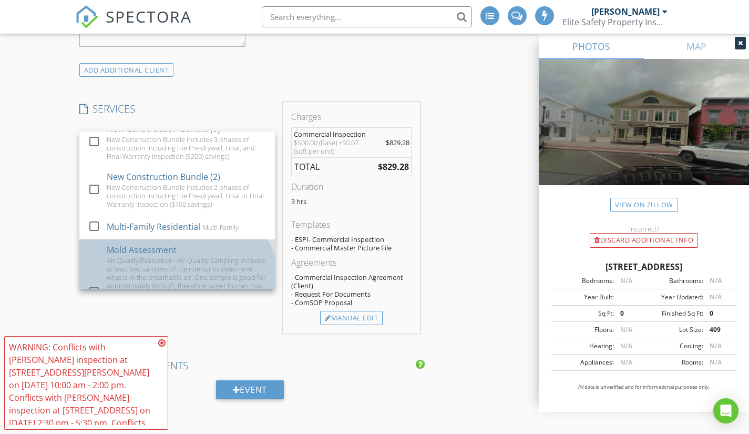
click at [91, 252] on div "check_box_outline_blank Mold Assessment Air-Quality/Evaluation- Air-Quality Sam…" at bounding box center [177, 292] width 179 height 107
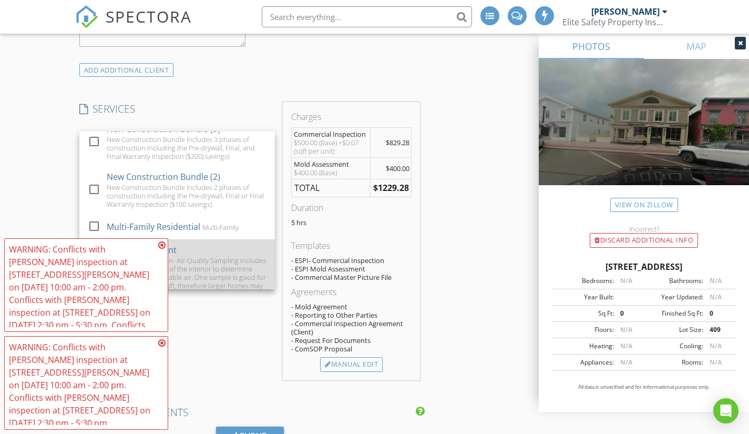
click at [91, 253] on div "WARNING: Conflicts with Zach Lewis's inspection at 5173 Troyer Dr on 08/28/2025…" at bounding box center [82, 312] width 146 height 139
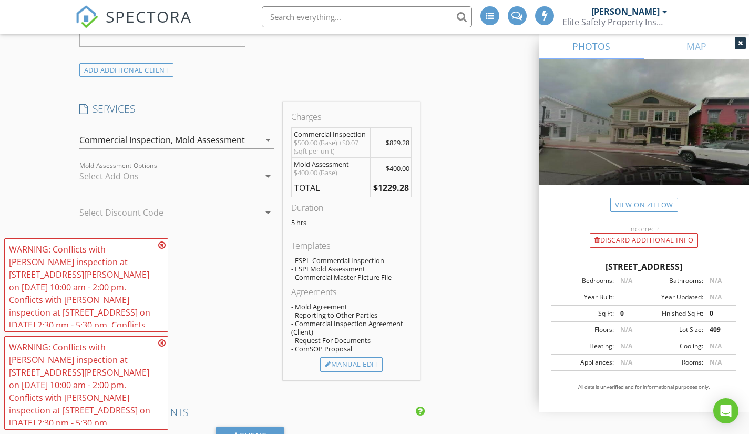
click at [162, 249] on icon at bounding box center [161, 245] width 7 height 8
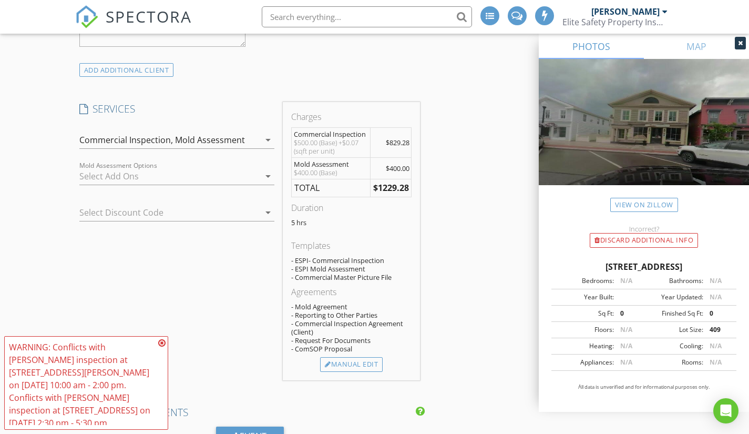
click at [160, 347] on icon at bounding box center [161, 342] width 7 height 8
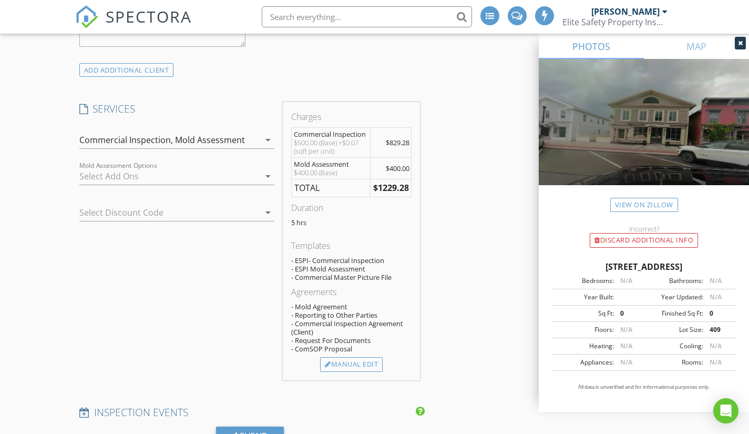
click at [219, 137] on div "Mold Assessment" at bounding box center [210, 139] width 70 height 9
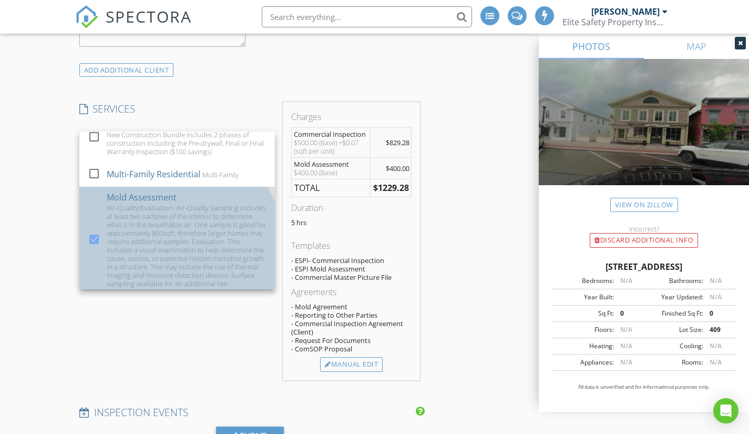
click at [81, 232] on link "check_box Mold Assessment Air-Quality/Evaluation- Air-Quality Sampling includes…" at bounding box center [176, 240] width 195 height 107
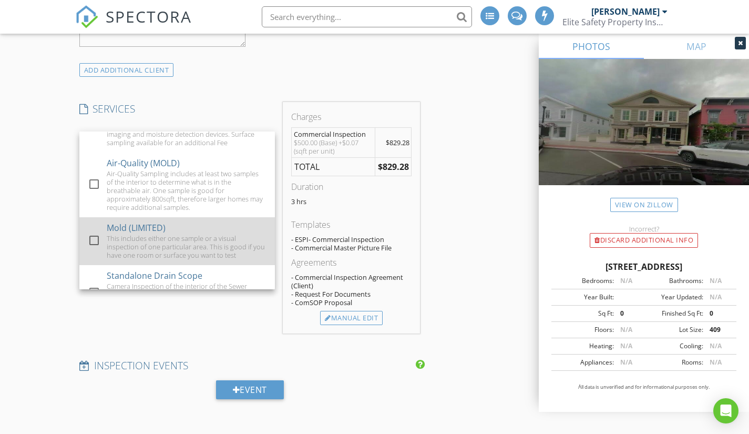
scroll to position [263, 0]
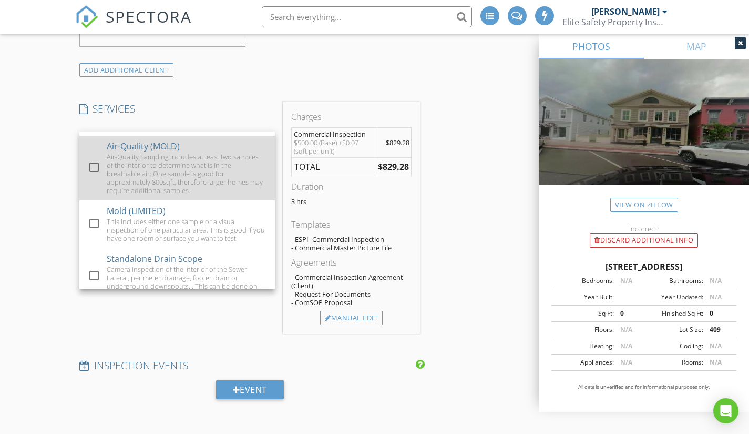
click at [93, 173] on div at bounding box center [94, 167] width 18 height 18
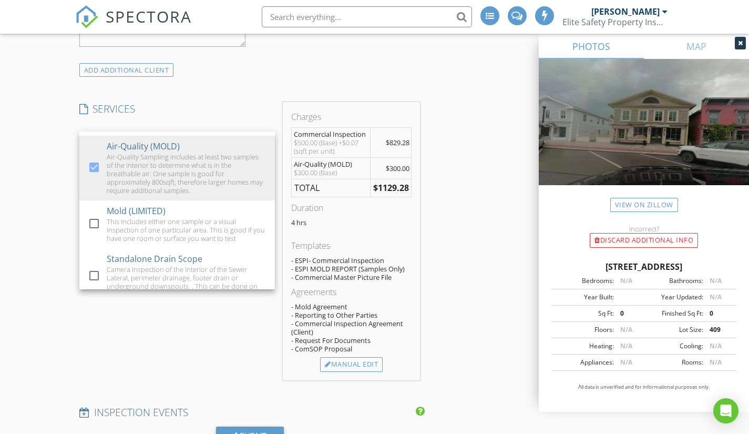
click at [369, 105] on div "Charges Commercial Inspection $500.00 (Base) +$0.07 (sqft per unit) $829.28 Air…" at bounding box center [351, 241] width 137 height 278
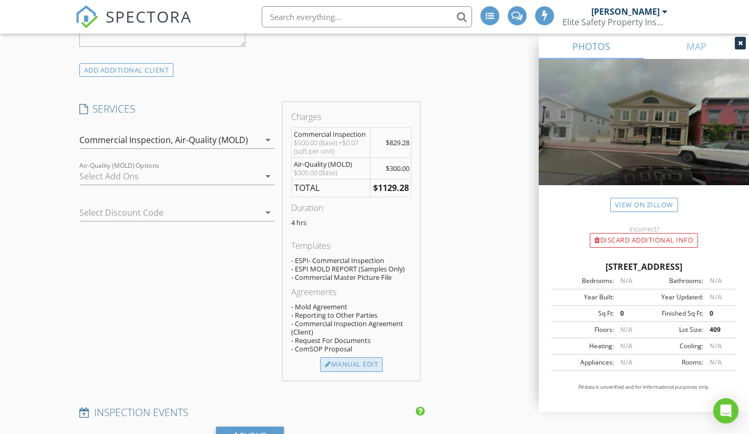
click at [363, 366] on div "Manual Edit" at bounding box center [351, 364] width 63 height 15
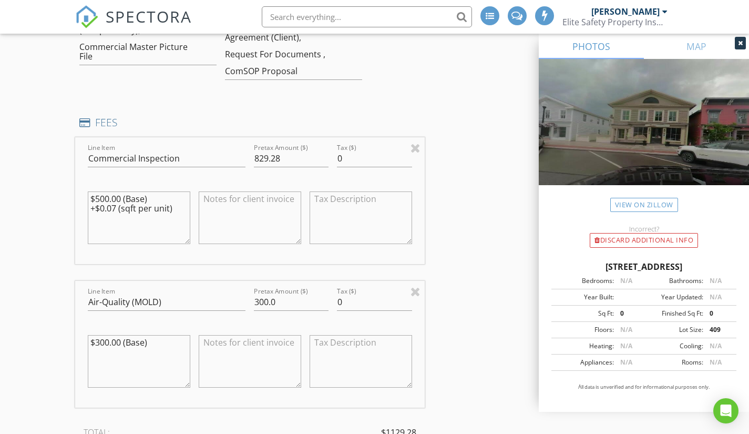
scroll to position [1104, 0]
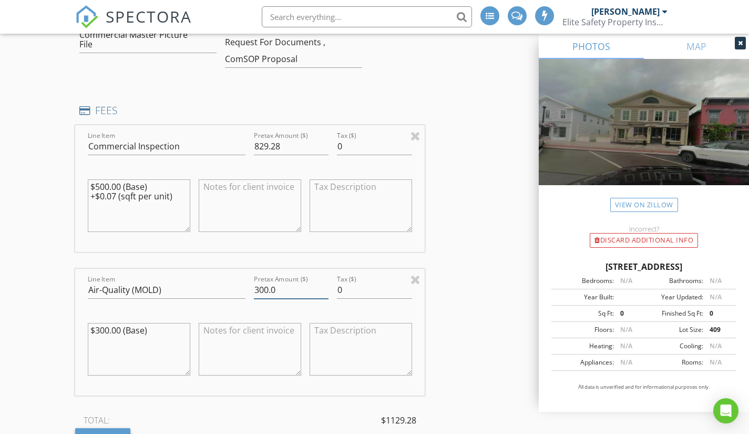
click at [260, 292] on input "300.0" at bounding box center [291, 289] width 75 height 17
type input "600.0"
click at [511, 324] on div "INSPECTOR(S) check_box Zach Lewis PRIMARY check_box_outline_blank Tom Jeschenig…" at bounding box center [374, 289] width 599 height 2477
click at [287, 349] on textarea at bounding box center [250, 349] width 102 height 53
type textarea "Total of 9 air samples, 8 Interior 1 Exterior"
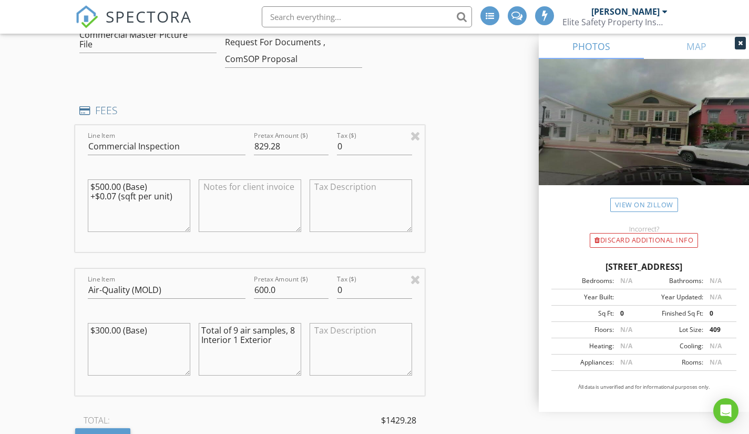
click at [45, 300] on div "New Inspection INSPECTOR(S) check_box Zach Lewis PRIMARY check_box_outline_blan…" at bounding box center [374, 271] width 749 height 2562
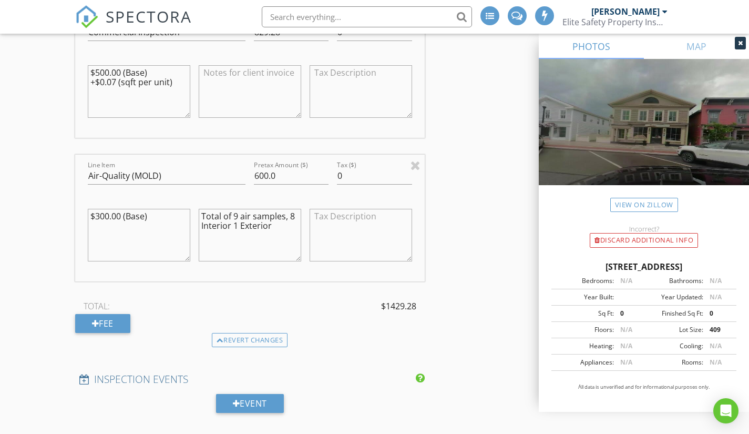
scroll to position [1261, 0]
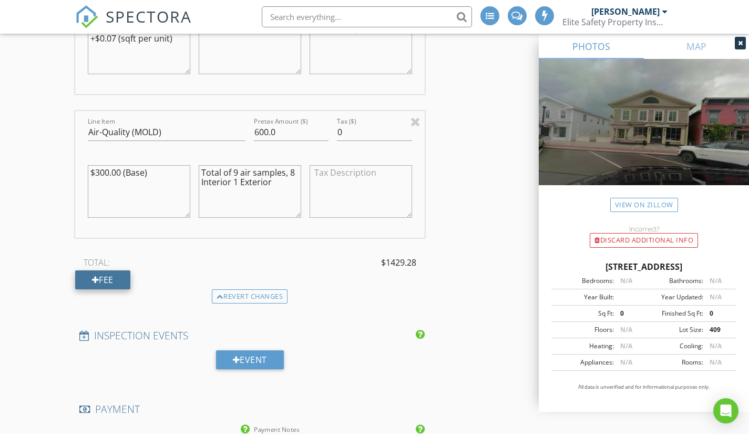
click at [125, 278] on div "Fee" at bounding box center [102, 279] width 55 height 19
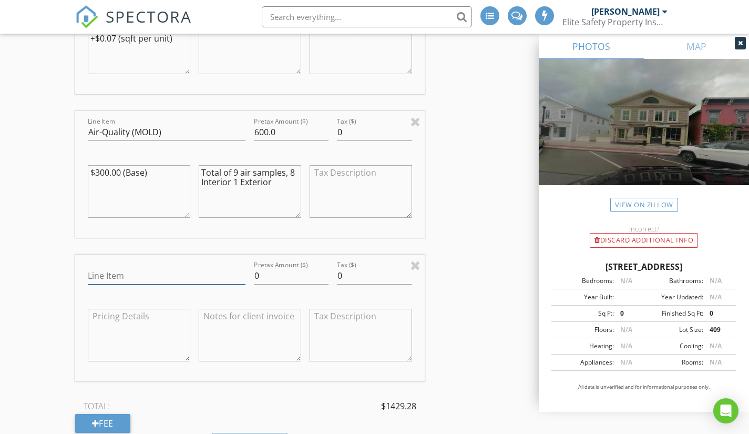
click at [126, 278] on input "Line Item" at bounding box center [167, 275] width 158 height 17
type input "Wood Destroying Organism"
click at [277, 276] on input "0" at bounding box center [291, 275] width 75 height 17
type input "200"
click at [502, 240] on div "INSPECTOR(S) check_box Zach Lewis PRIMARY check_box_outline_blank Tom Jeschenig…" at bounding box center [374, 203] width 599 height 2620
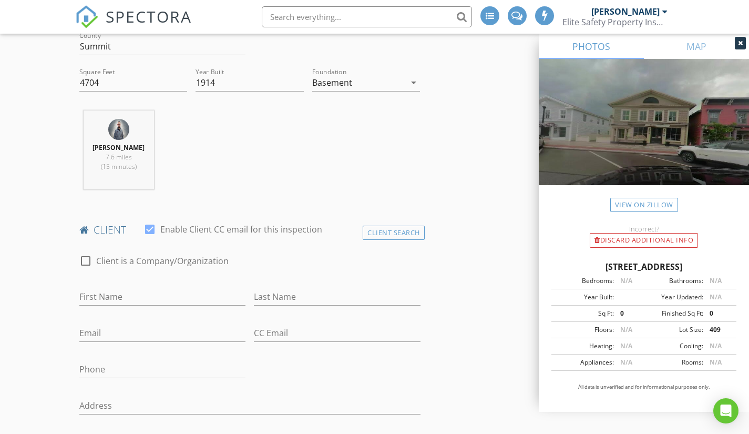
scroll to position [473, 0]
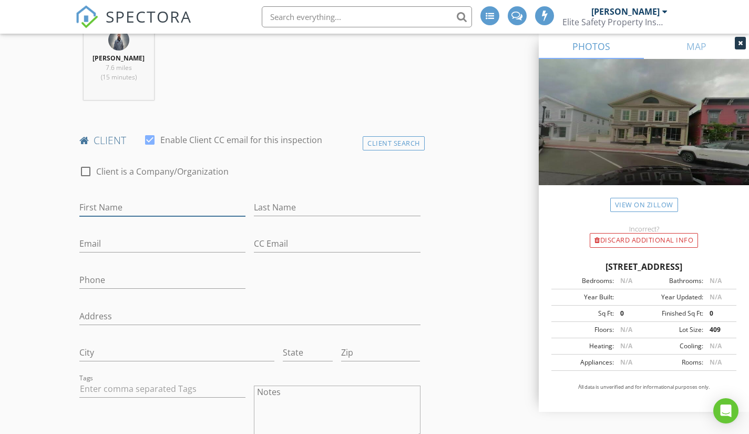
click at [138, 205] on input "First Name" at bounding box center [162, 207] width 167 height 17
type input "Trish"
type input "Sylvia"
paste input "tsylvia103@gmail.com"
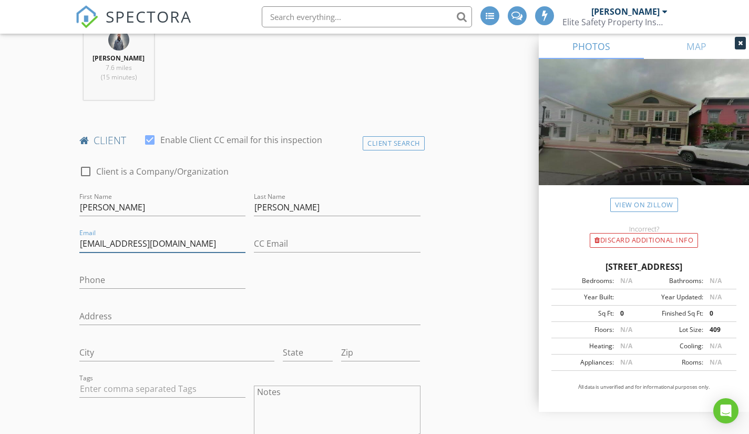
type input "tsylvia103@gmail.com"
click at [180, 281] on input "Phone" at bounding box center [162, 279] width 167 height 17
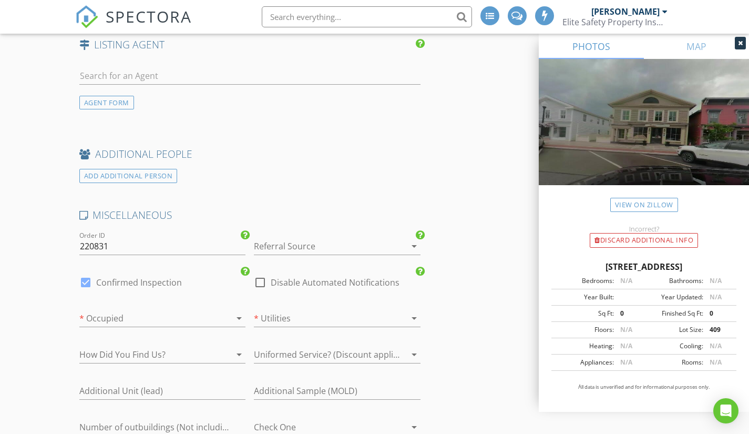
scroll to position [2050, 0]
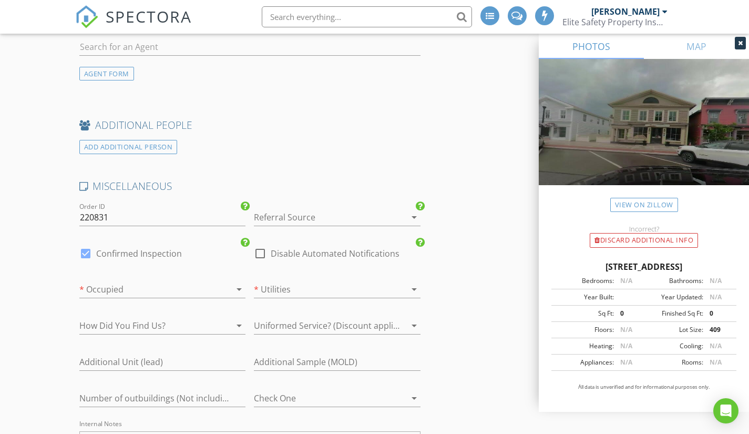
type input "216-233-5948"
click at [82, 253] on div at bounding box center [86, 253] width 18 height 18
checkbox input "false"
checkbox input "true"
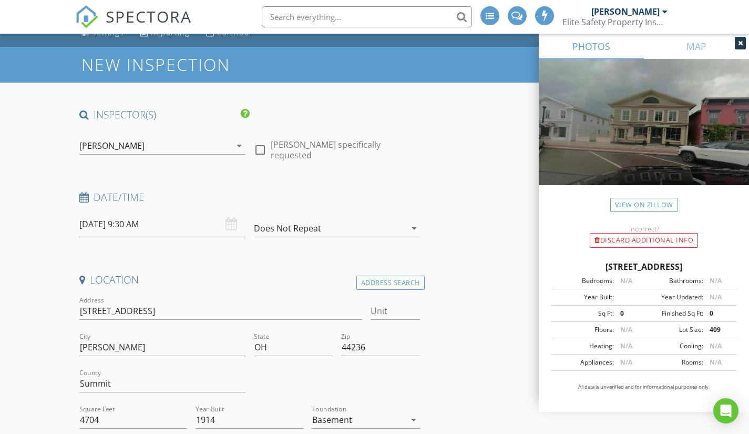
scroll to position [105, 0]
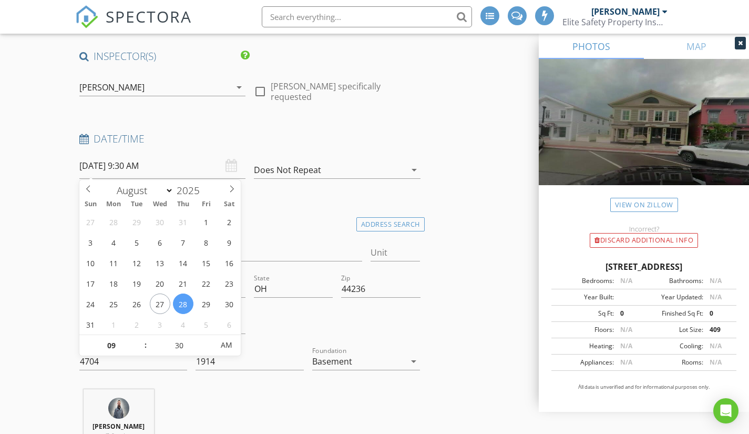
click at [164, 165] on input "08/28/2025 9:30 AM" at bounding box center [162, 166] width 167 height 26
type input "08/31/2025 9:30 AM"
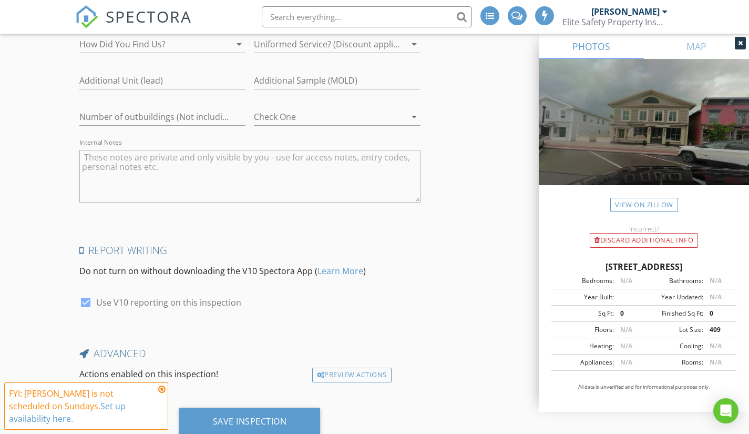
scroll to position [2365, 0]
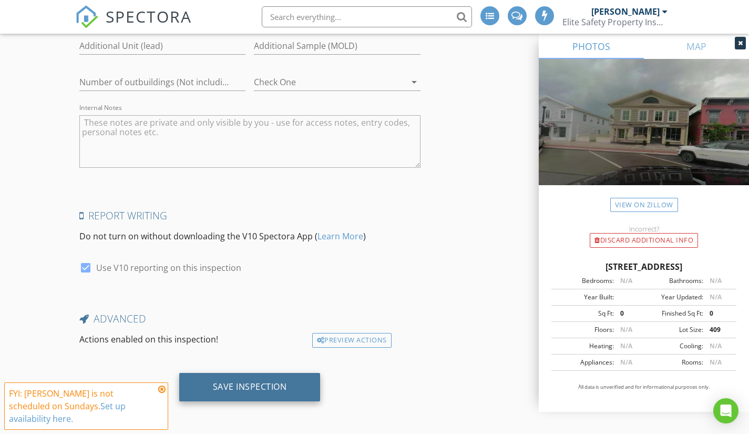
click at [245, 396] on div "Save Inspection" at bounding box center [249, 387] width 141 height 28
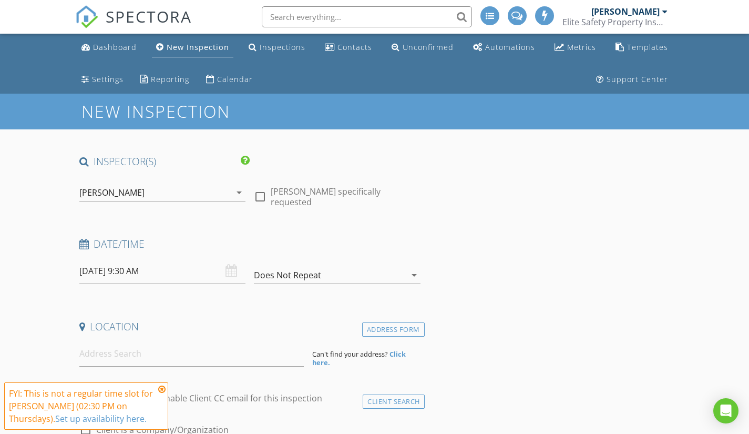
click at [328, 81] on div "Dashboard New Inspection Inspections Contacts Unconfirmed Automations Metrics T…" at bounding box center [374, 64] width 599 height 60
click at [276, 49] on div "Inspections" at bounding box center [283, 47] width 46 height 10
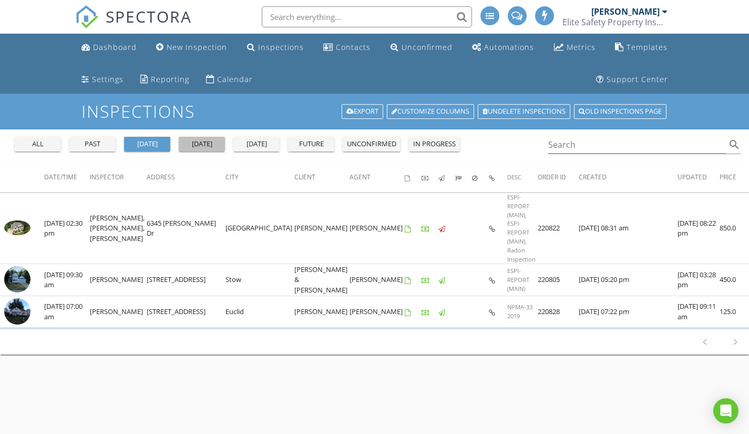
click at [199, 143] on div "[DATE]" at bounding box center [202, 144] width 38 height 11
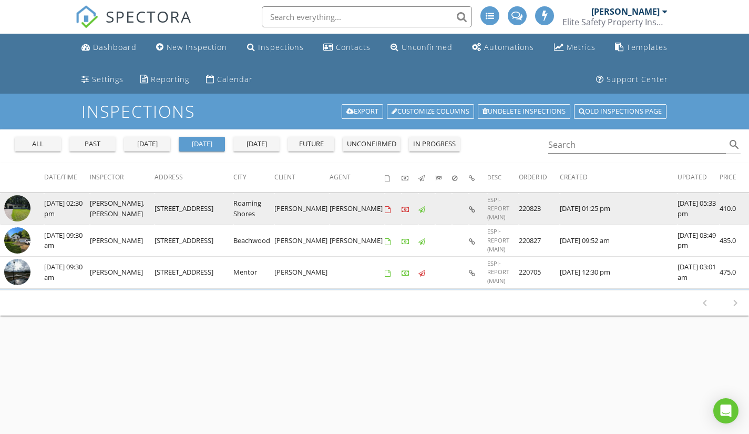
click at [25, 212] on img at bounding box center [17, 208] width 26 height 26
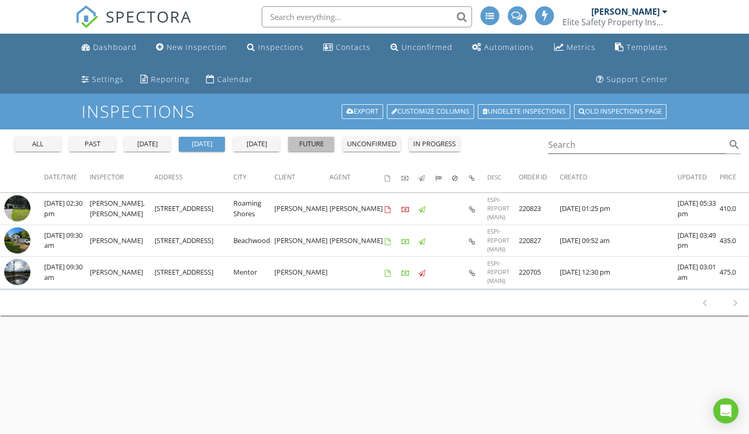
click at [297, 143] on div "future" at bounding box center [311, 144] width 38 height 11
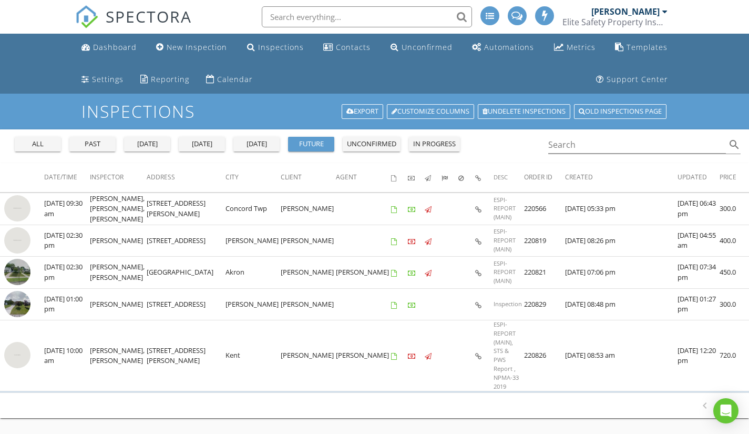
click at [395, 133] on div "all past [DATE] [DATE] [DATE] future unconfirmed in progress" at bounding box center [238, 141] width 454 height 25
click at [392, 142] on div "unconfirmed" at bounding box center [371, 144] width 49 height 11
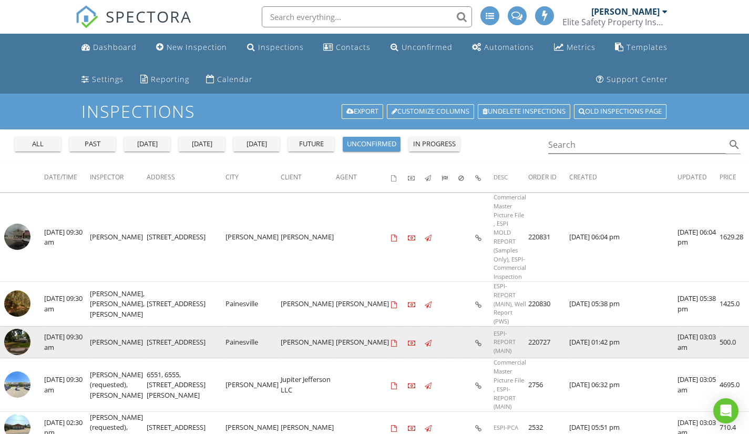
click at [21, 328] on img at bounding box center [17, 341] width 26 height 26
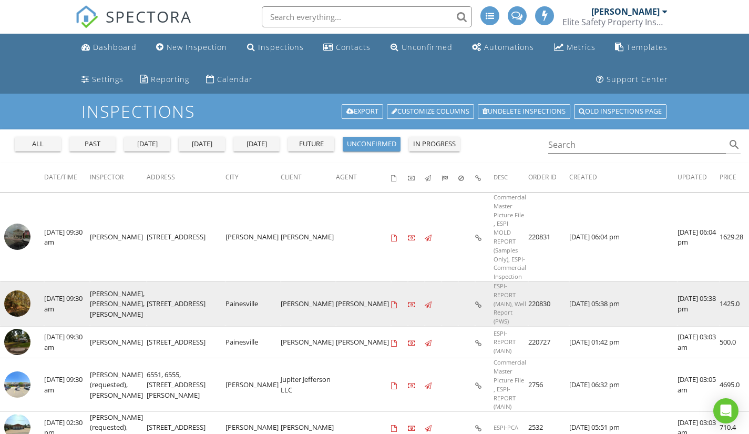
click at [23, 290] on img at bounding box center [17, 303] width 26 height 26
click at [20, 290] on img at bounding box center [17, 303] width 26 height 26
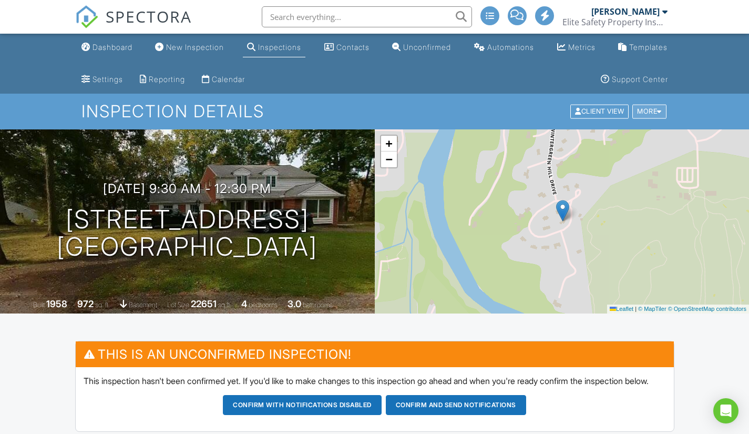
click at [651, 112] on div "More" at bounding box center [649, 112] width 34 height 14
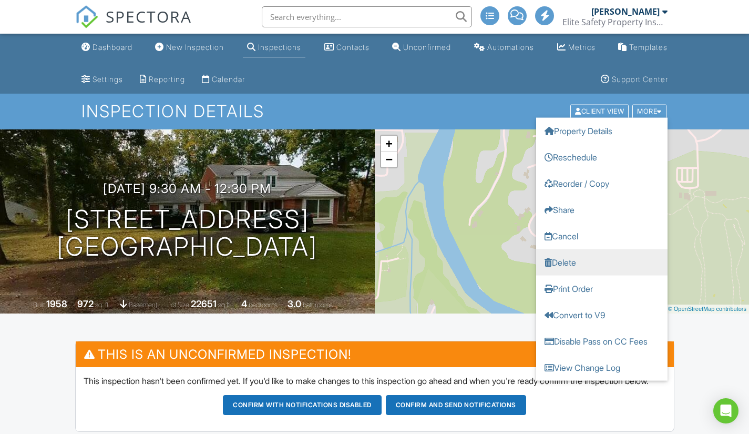
click at [582, 262] on link "Delete" at bounding box center [601, 262] width 131 height 26
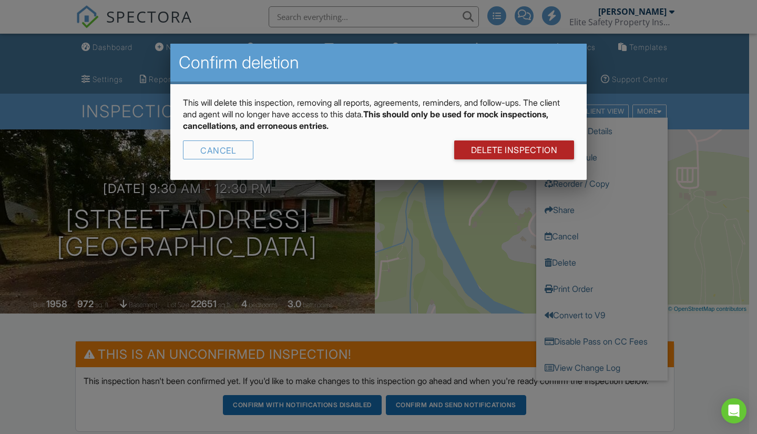
click at [521, 149] on link "DELETE Inspection" at bounding box center [514, 149] width 120 height 19
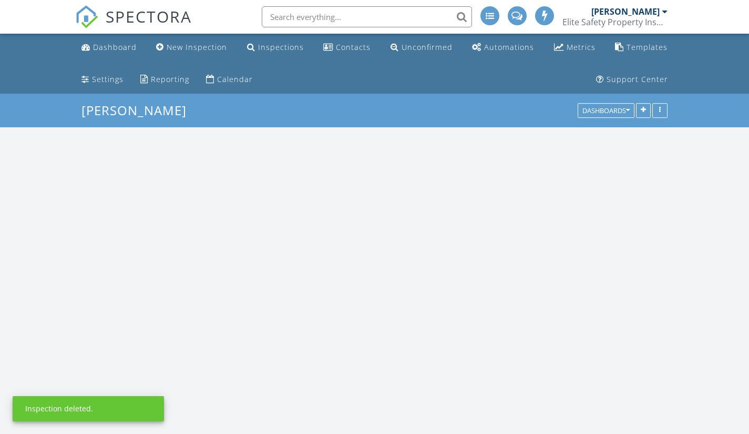
scroll to position [2549, 765]
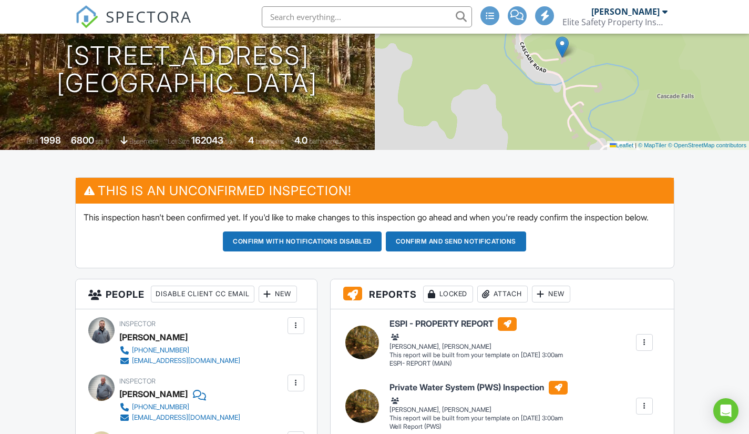
scroll to position [53, 0]
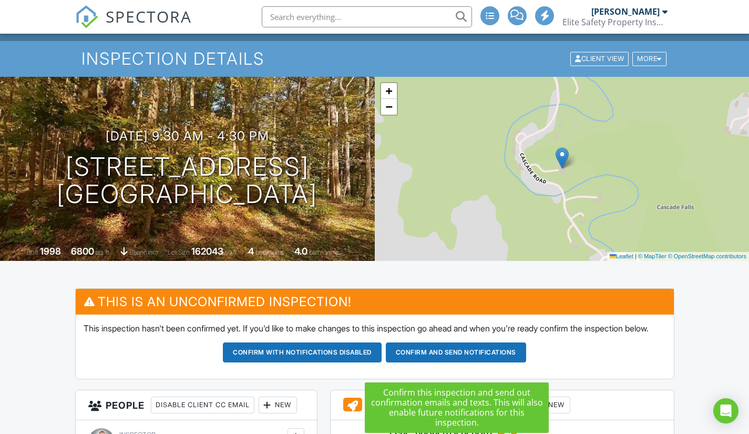
click at [382, 362] on button "Confirm and send notifications" at bounding box center [302, 352] width 159 height 20
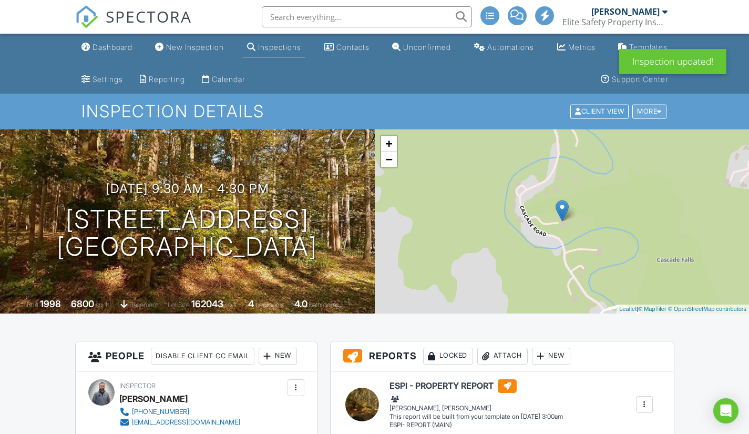
click at [653, 106] on div "More" at bounding box center [649, 112] width 34 height 14
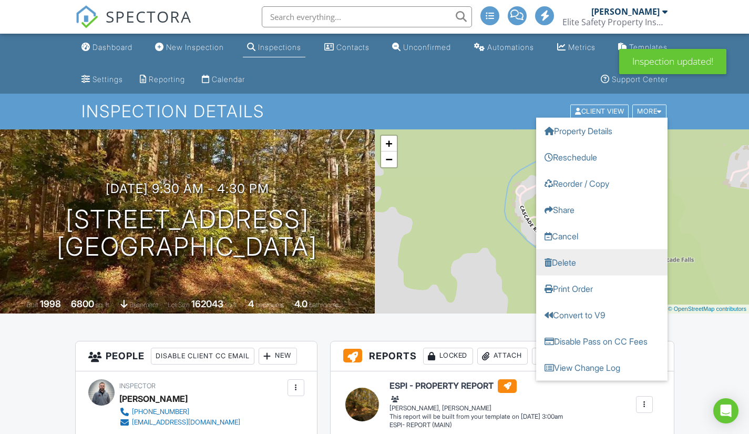
click at [586, 264] on link "Delete" at bounding box center [601, 262] width 131 height 26
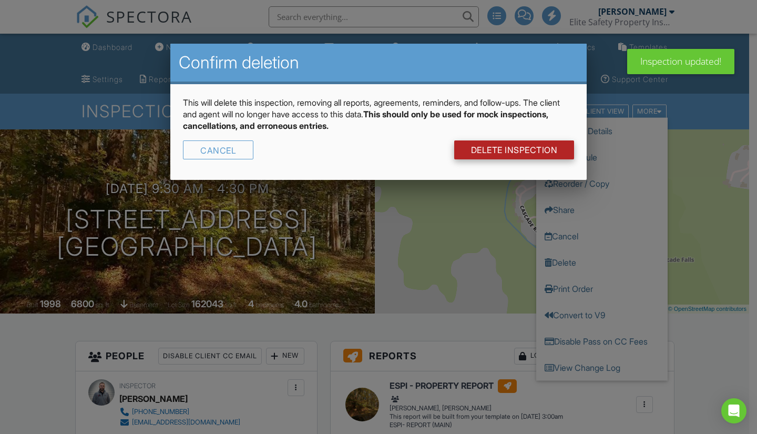
click at [529, 149] on link "DELETE Inspection" at bounding box center [514, 149] width 120 height 19
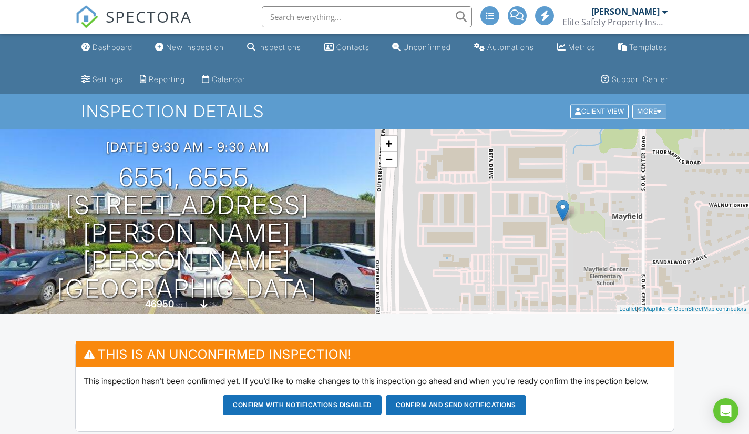
click at [657, 110] on div at bounding box center [659, 111] width 5 height 7
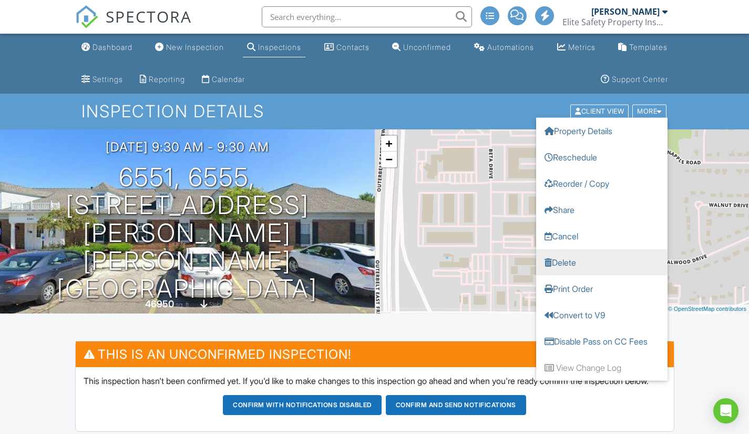
click at [580, 261] on link "Delete" at bounding box center [601, 262] width 131 height 26
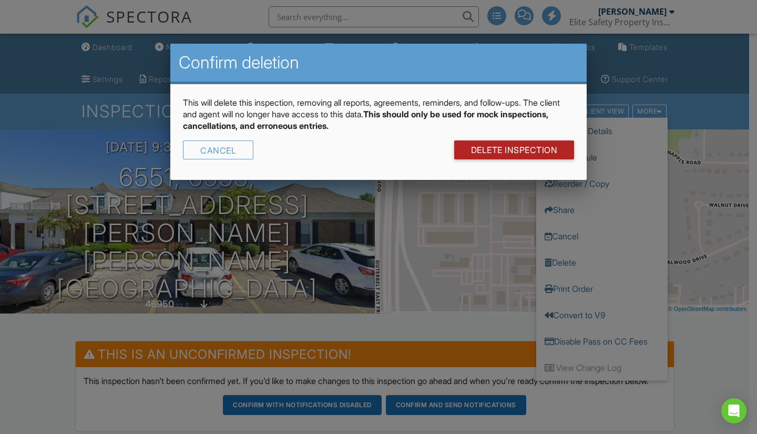
click at [516, 152] on link "DELETE Inspection" at bounding box center [514, 149] width 120 height 19
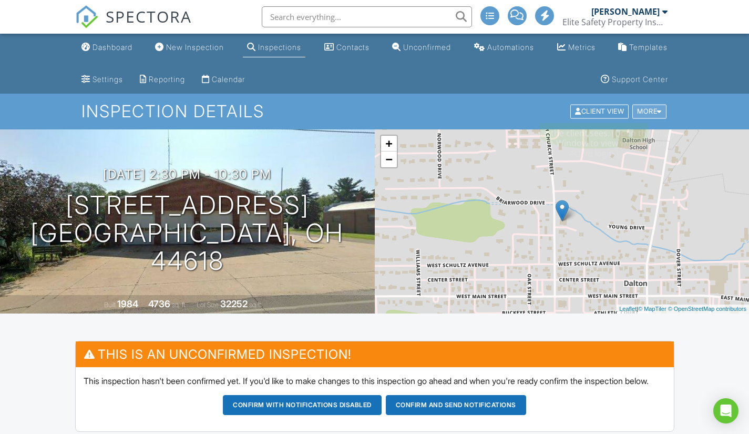
click at [644, 108] on div "More" at bounding box center [649, 112] width 34 height 14
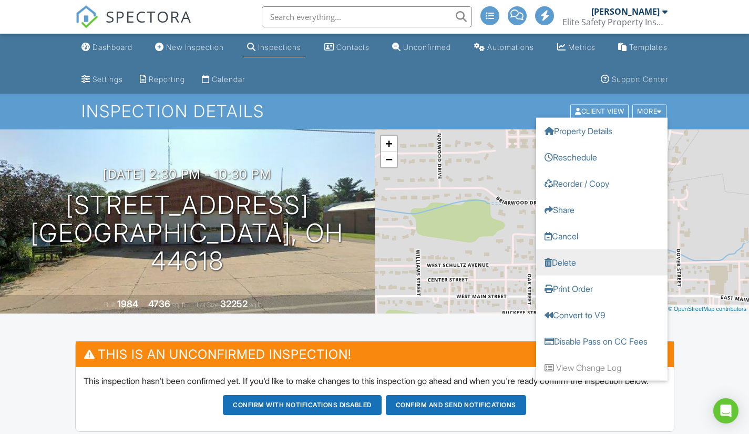
click at [588, 264] on link "Delete" at bounding box center [601, 262] width 131 height 26
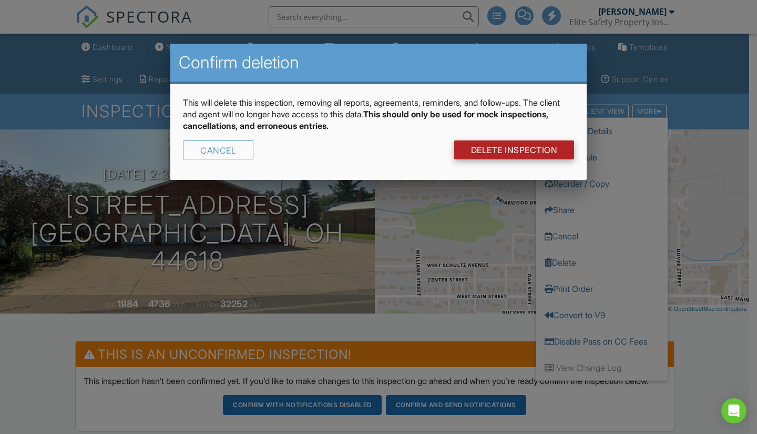
click at [522, 149] on link "DELETE Inspection" at bounding box center [514, 149] width 120 height 19
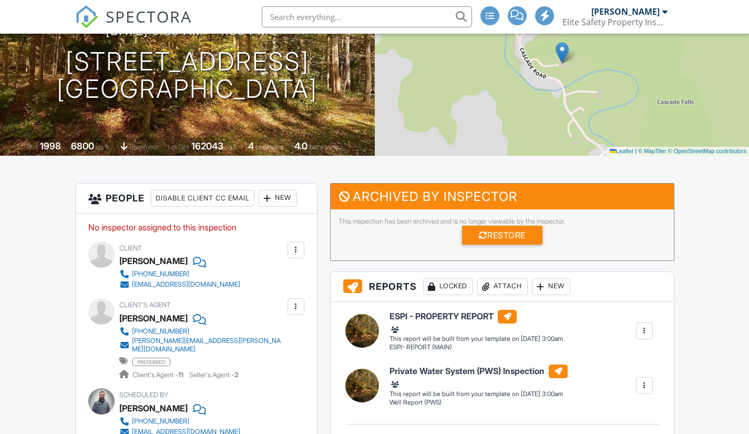
click at [520, 236] on div "Restore" at bounding box center [502, 234] width 80 height 19
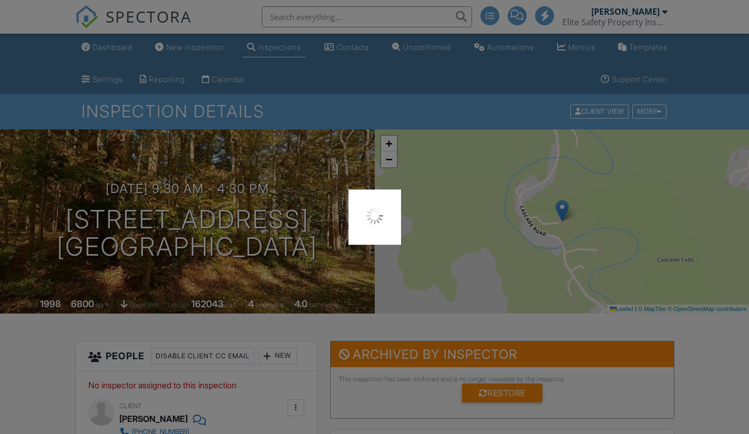
scroll to position [105, 0]
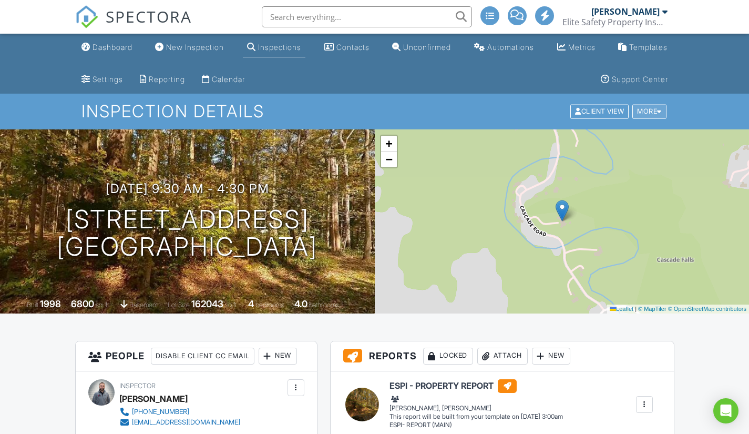
click at [662, 112] on div "More" at bounding box center [649, 112] width 34 height 14
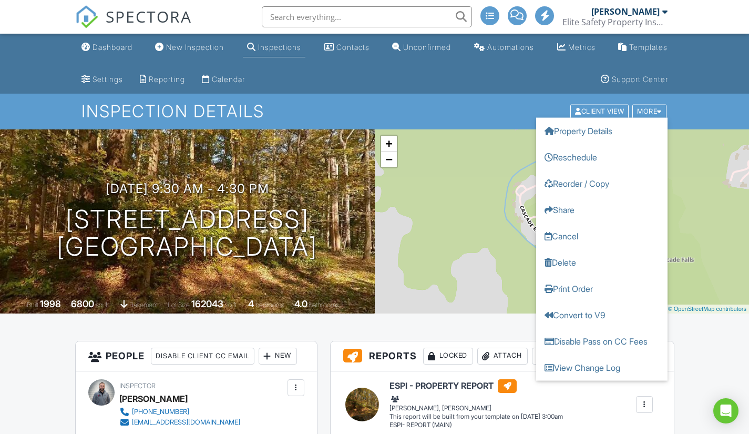
click at [425, 103] on h1 "Inspection Details" at bounding box center [373, 111] width 585 height 18
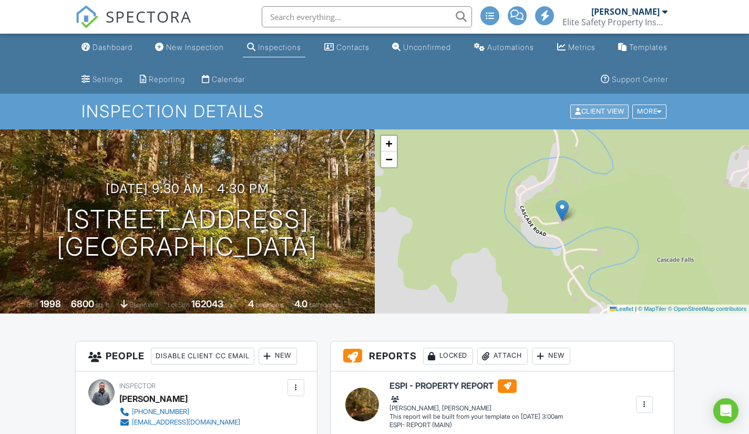
click at [617, 106] on div "Client View" at bounding box center [599, 112] width 58 height 14
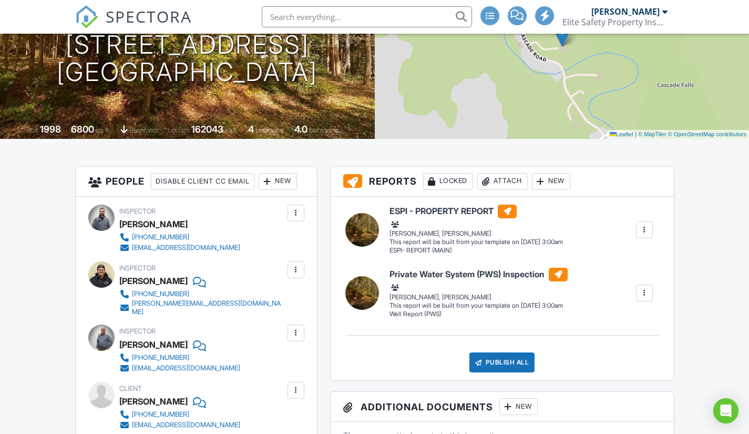
scroll to position [315, 0]
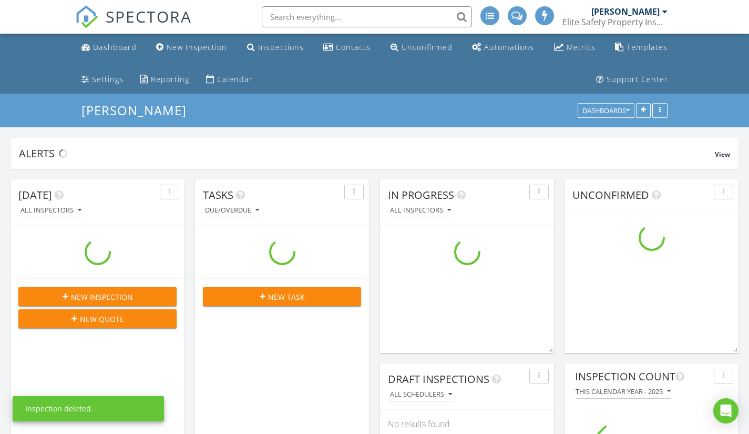
scroll to position [2549, 765]
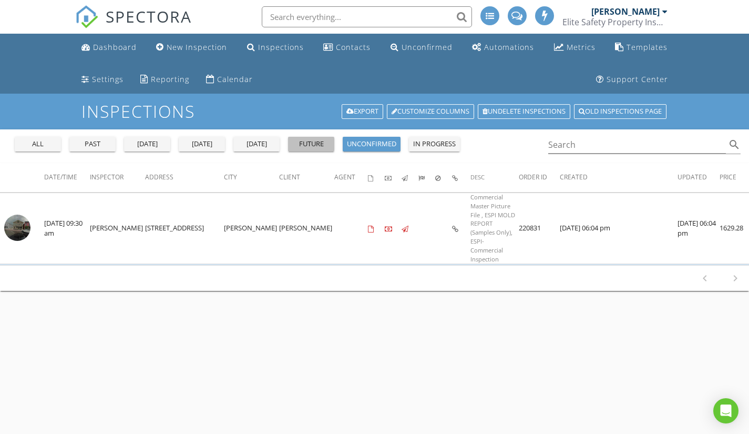
click at [304, 142] on div "future" at bounding box center [311, 144] width 38 height 11
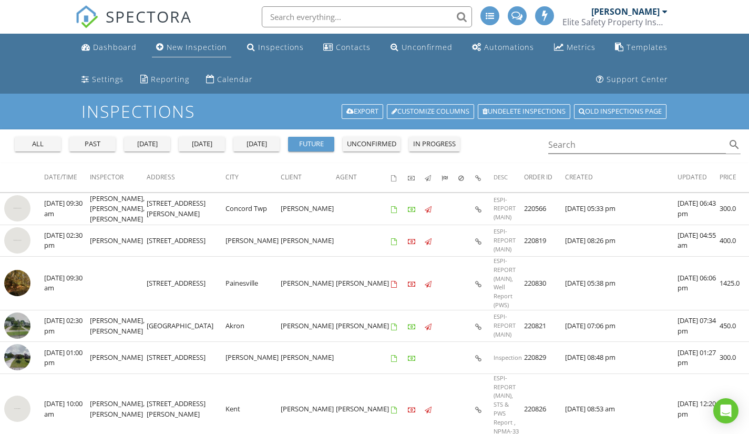
click at [175, 49] on div "New Inspection" at bounding box center [197, 47] width 60 height 10
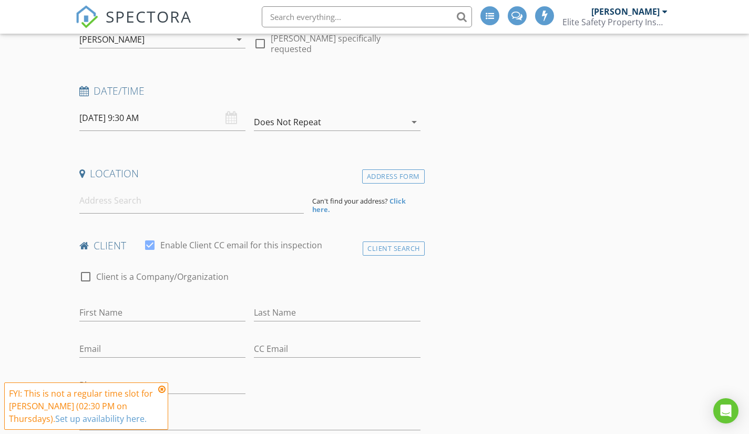
scroll to position [158, 0]
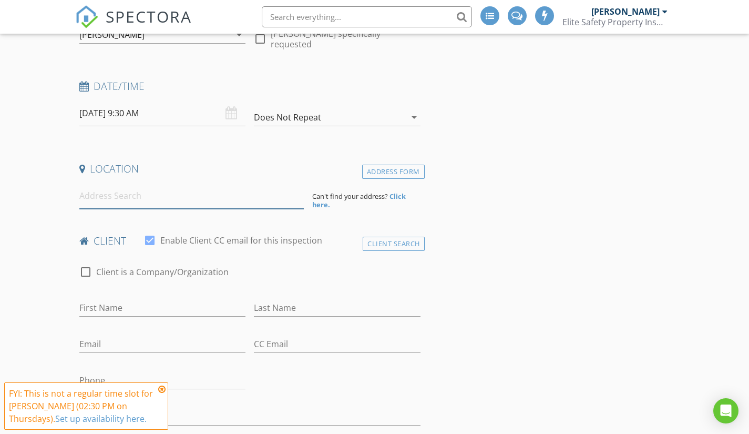
paste input "[STREET_ADDRESS][PERSON_NAME]"
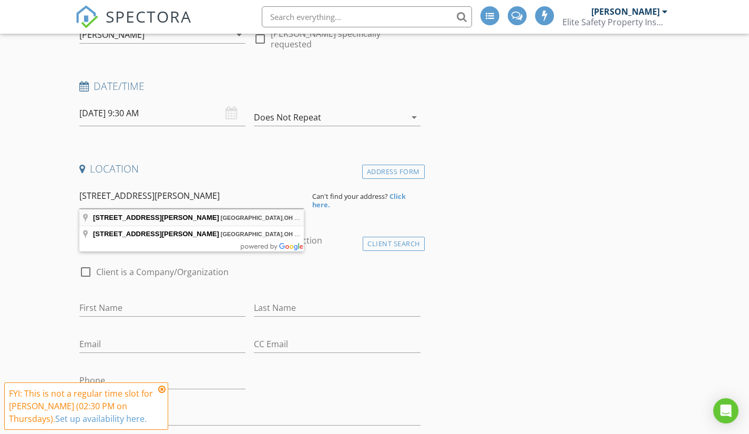
type input "[STREET_ADDRESS][PERSON_NAME]"
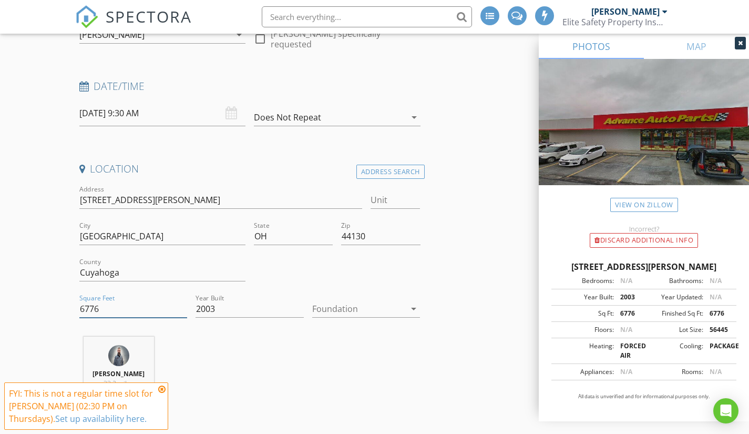
click at [135, 311] on input "6776" at bounding box center [133, 308] width 108 height 17
type input "7000"
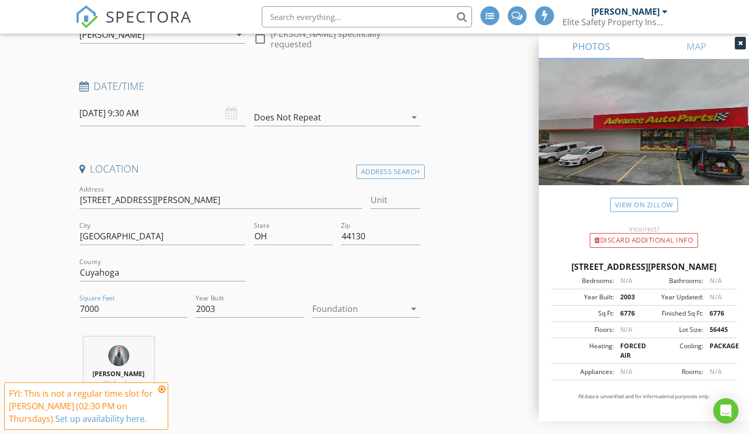
click at [402, 407] on div "[PERSON_NAME] 33.2 miles (an hour)" at bounding box center [249, 379] width 349 height 87
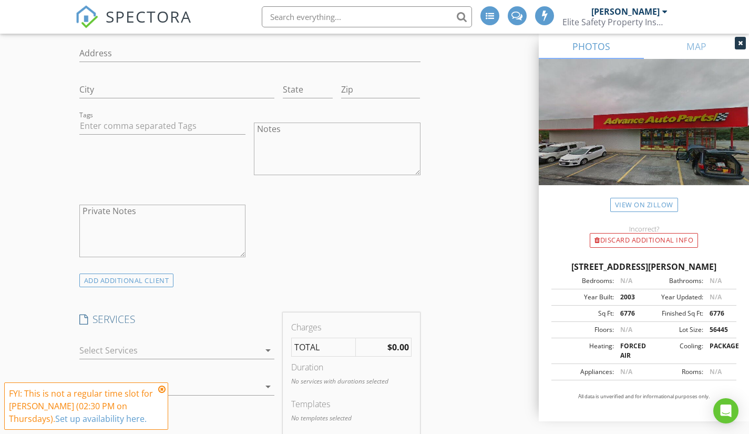
scroll to position [841, 0]
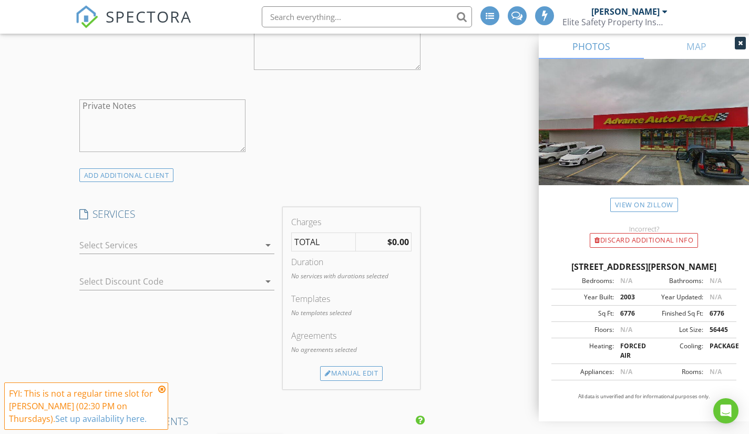
click at [218, 252] on div at bounding box center [169, 244] width 181 height 17
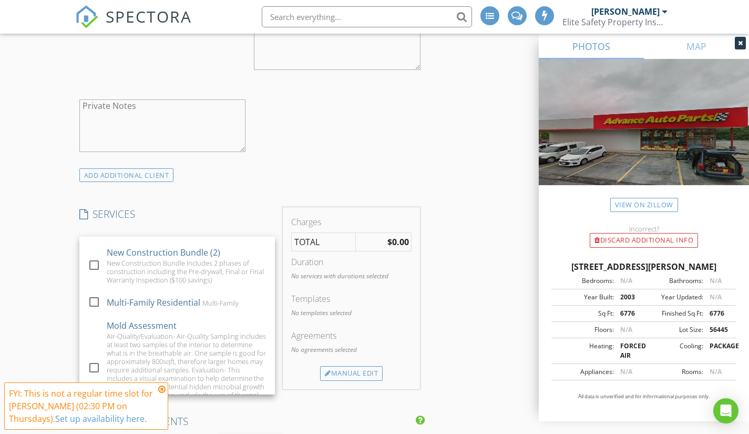
scroll to position [0, 0]
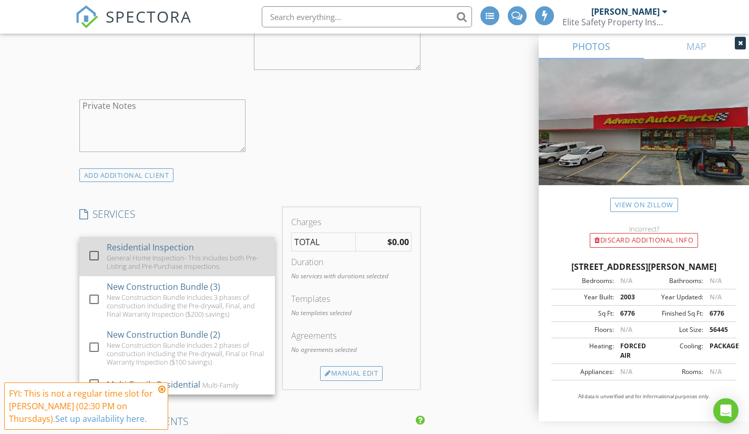
click at [92, 261] on div at bounding box center [94, 255] width 18 height 18
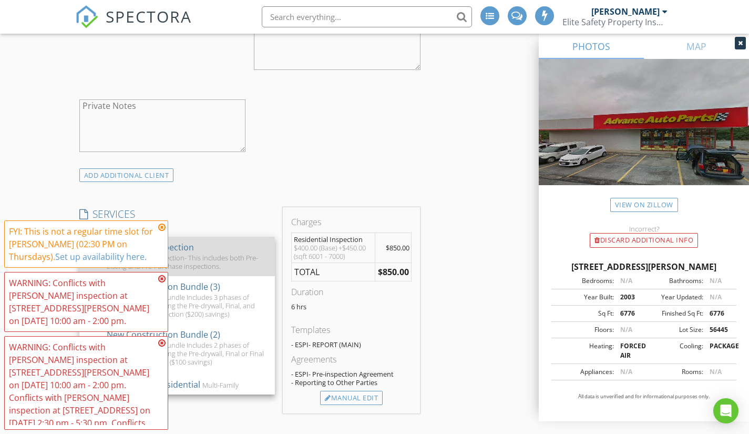
click at [95, 256] on div "FYI: This is not a regular time slot for [PERSON_NAME] (02:30 PM on Thursdays).…" at bounding box center [82, 244] width 146 height 38
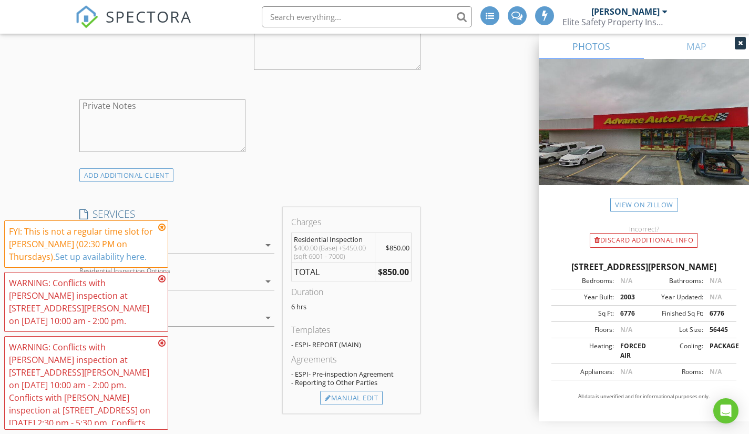
click at [157, 240] on div "FYI: This is not a regular time slot for [PERSON_NAME] (02:30 PM on Thursdays).…" at bounding box center [86, 244] width 155 height 38
click at [160, 231] on icon at bounding box center [161, 227] width 7 height 8
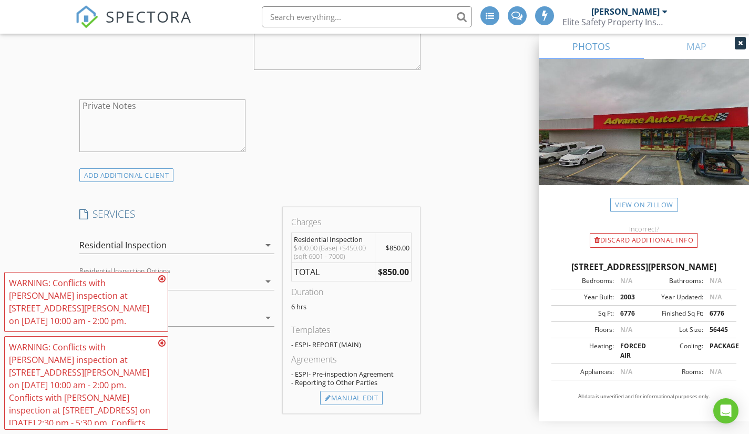
click at [163, 283] on icon at bounding box center [161, 278] width 7 height 8
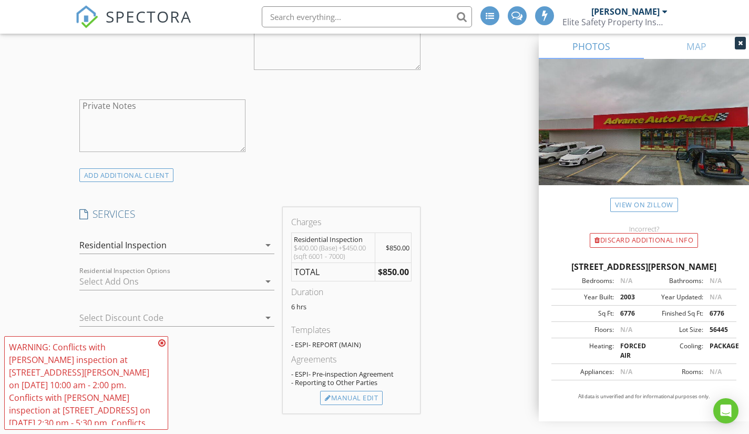
click at [164, 344] on icon at bounding box center [161, 342] width 7 height 8
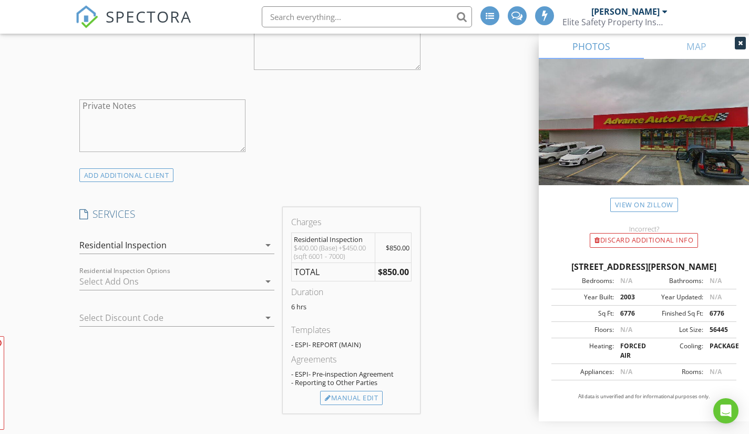
click at [143, 245] on div "Residential Inspection" at bounding box center [122, 244] width 87 height 9
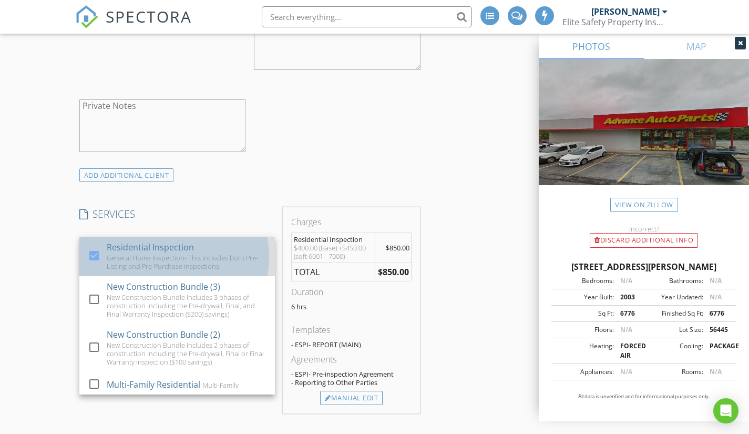
click at [104, 261] on div "check_box" at bounding box center [96, 255] width 17 height 13
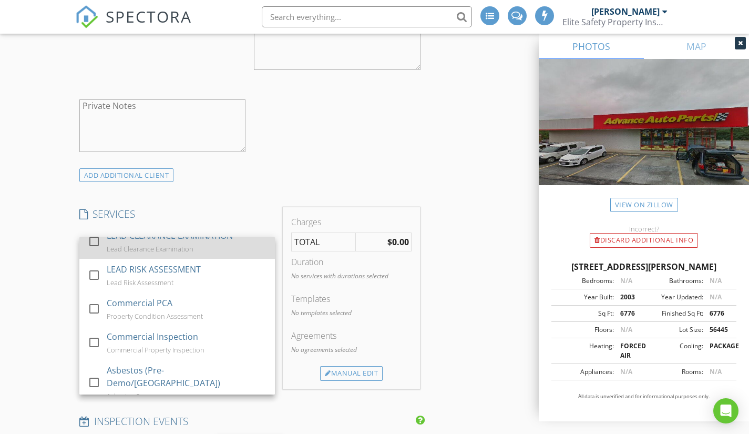
scroll to position [1156, 0]
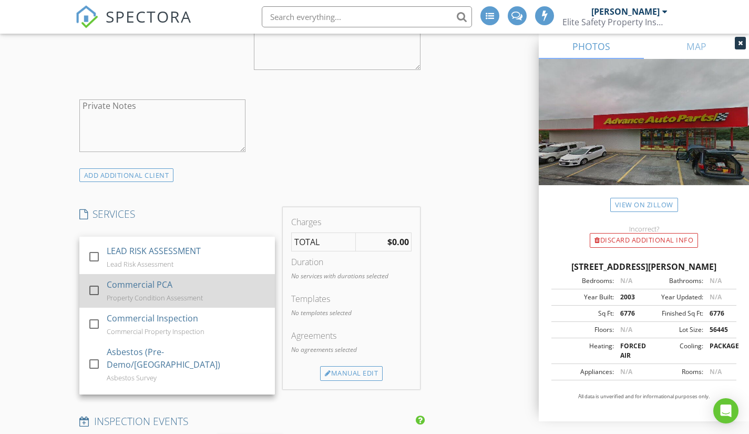
click at [93, 298] on div at bounding box center [94, 290] width 18 height 18
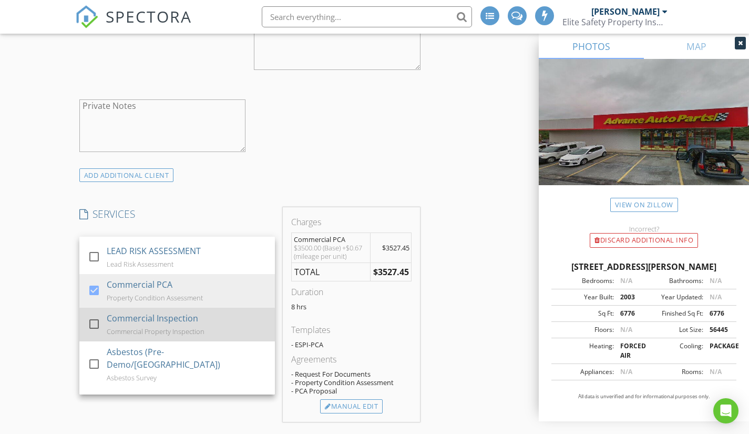
click at [96, 333] on div at bounding box center [94, 324] width 18 height 18
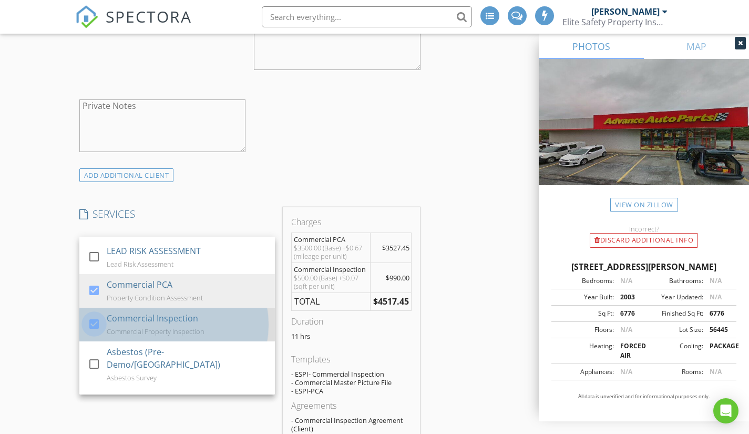
click at [95, 333] on div at bounding box center [94, 324] width 18 height 18
